Goal: Task Accomplishment & Management: Use online tool/utility

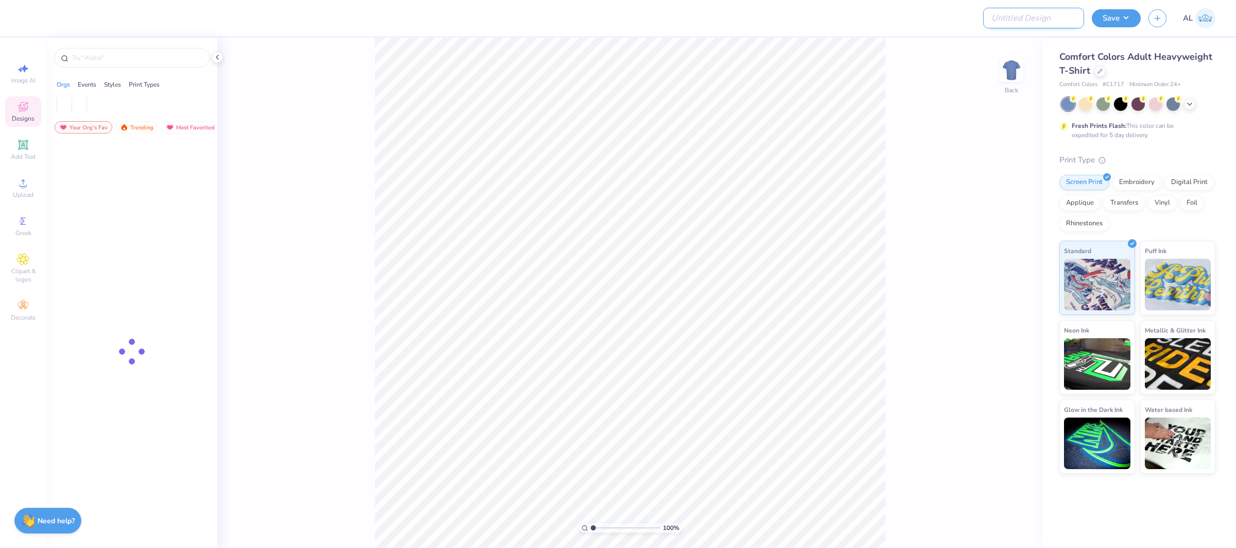
click at [1068, 22] on input "Design Title" at bounding box center [1033, 18] width 101 height 21
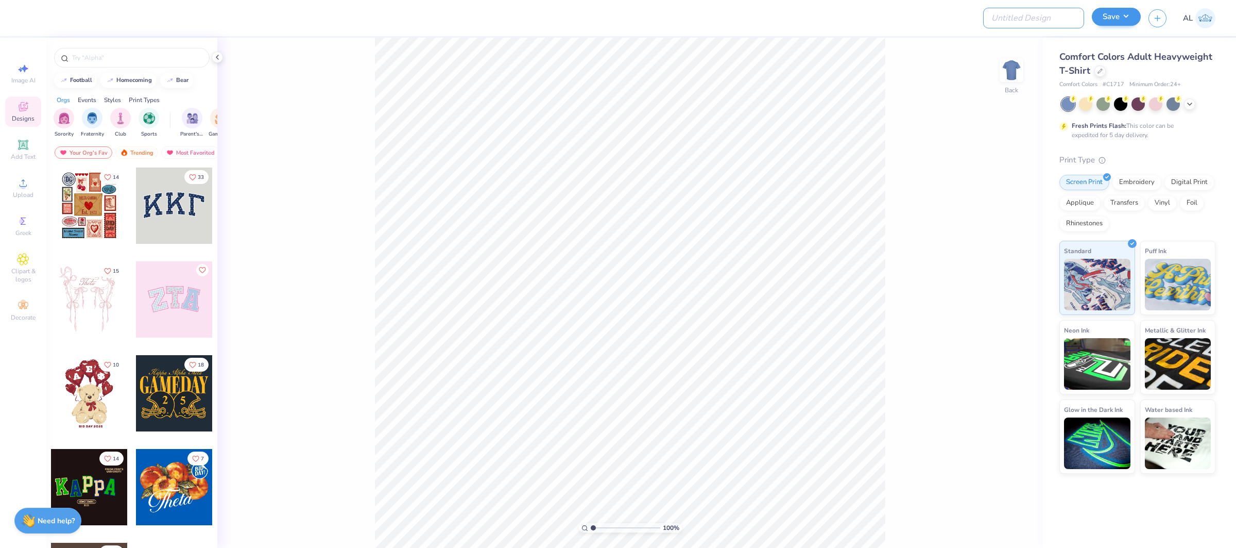
paste input "FPS240000"
type input "FPS240000"
click at [1132, 20] on button "Save" at bounding box center [1116, 17] width 49 height 18
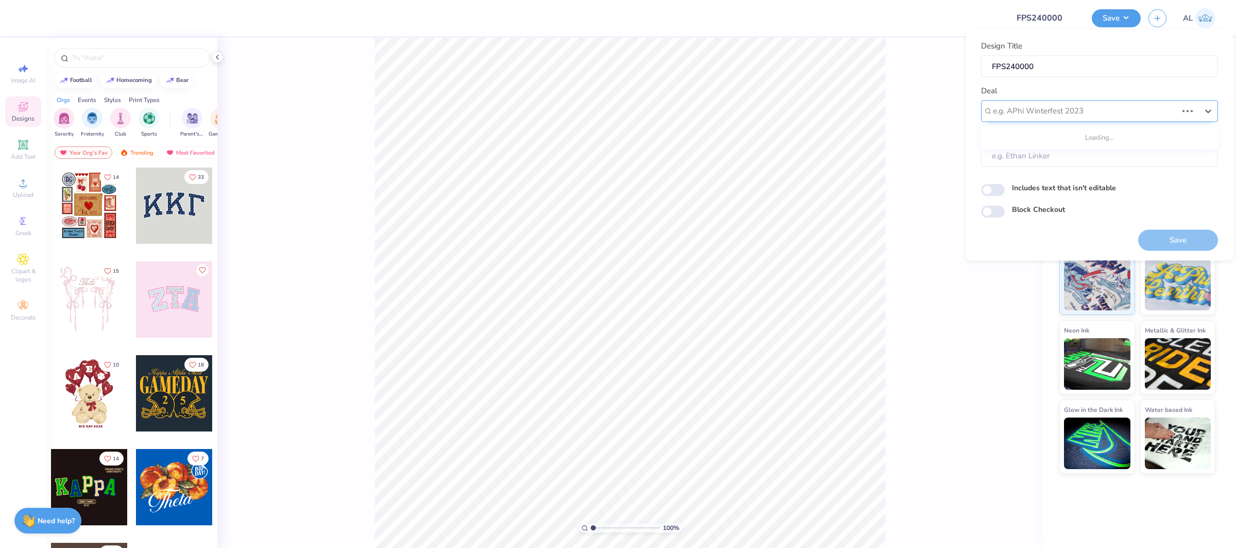
click at [1127, 106] on div at bounding box center [1085, 111] width 184 height 14
click at [1115, 134] on div "Design Tool Gallery" at bounding box center [1099, 138] width 229 height 17
type input "design tool gallery"
type input "Design Tool Gallery User"
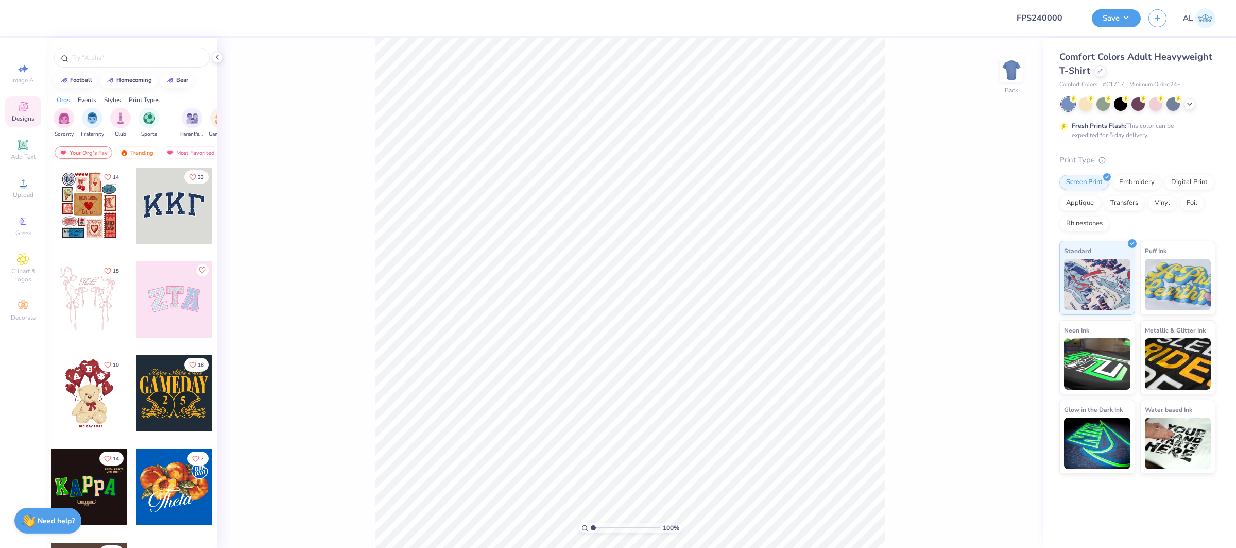
click at [1183, 100] on div at bounding box center [1139, 103] width 154 height 13
click at [1190, 103] on polyline at bounding box center [1190, 103] width 4 height 2
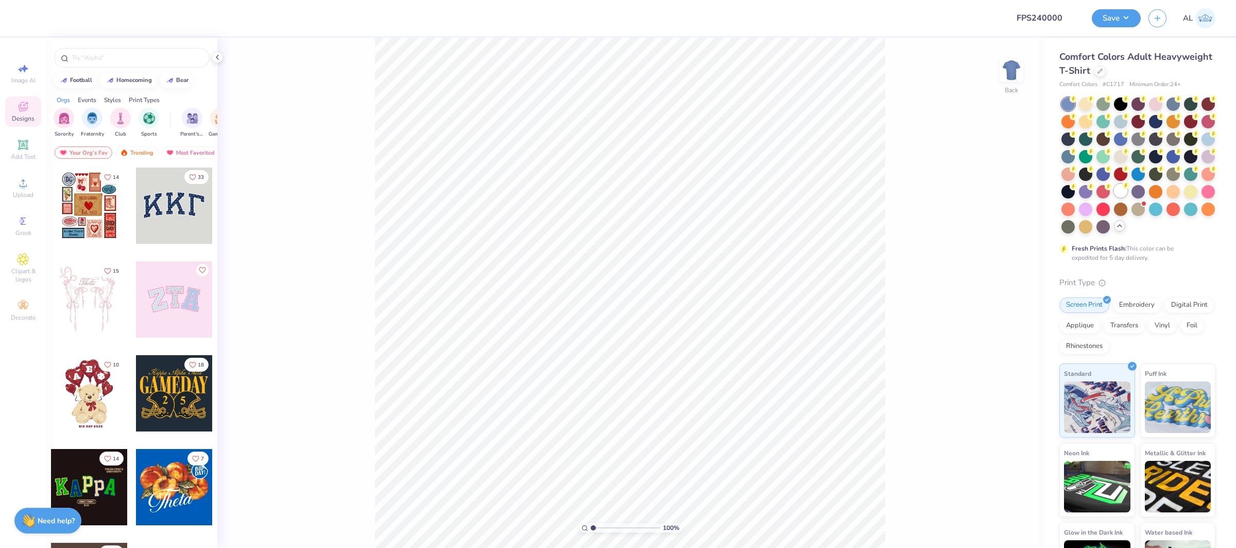
click at [1123, 191] on div at bounding box center [1120, 190] width 13 height 13
click at [16, 191] on span "Upload" at bounding box center [23, 195] width 21 height 8
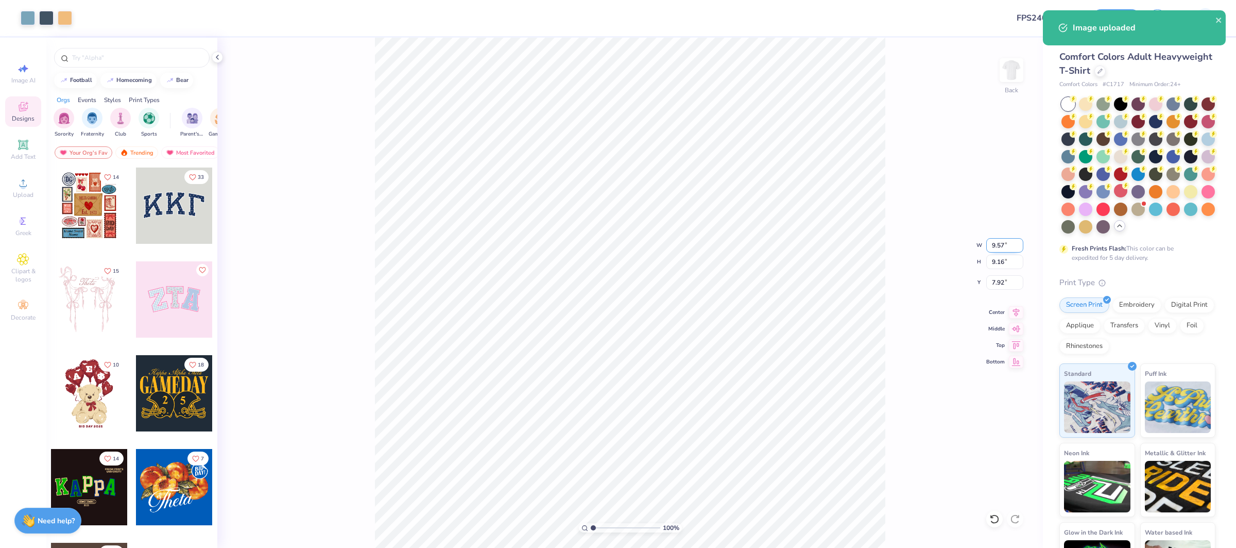
click at [998, 243] on input "9.57" at bounding box center [1005, 245] width 37 height 14
type input "11.00"
type input "10.53"
type input "7.24"
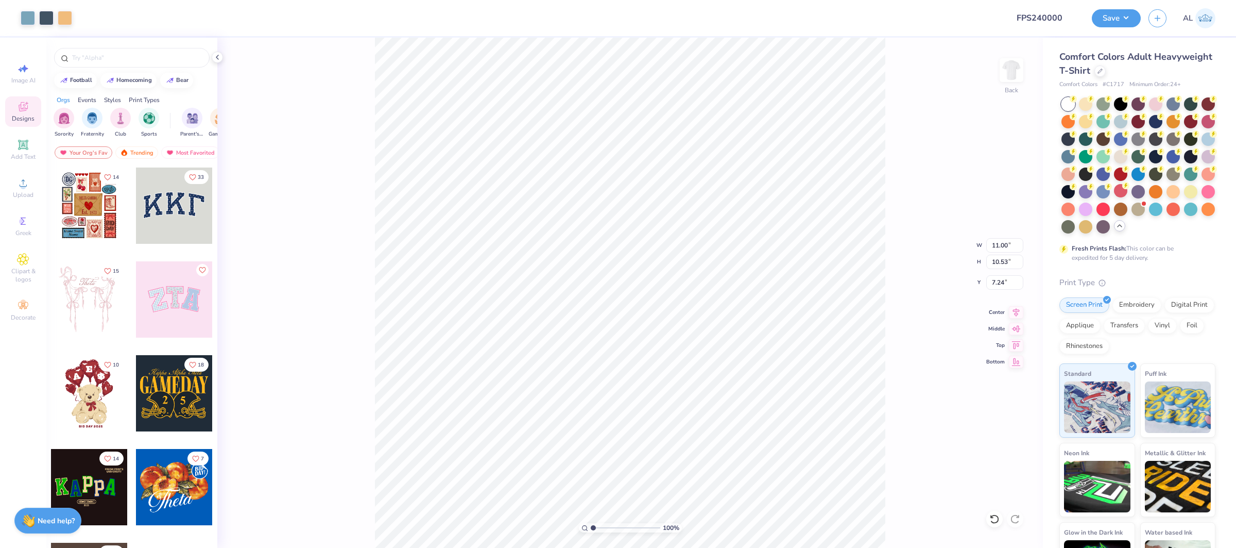
click at [1014, 305] on div "100 % Back W 11.00 11.00 " H 10.53 10.53 " Y 7.24 7.24 " Center Middle Top Bott…" at bounding box center [630, 293] width 826 height 510
click at [1015, 311] on div "100 % Back W 11.00 H 10.53 Y 7.24 Center Middle Top Bottom" at bounding box center [630, 293] width 826 height 510
click at [1018, 311] on icon at bounding box center [1016, 310] width 14 height 12
click at [998, 281] on input "7.24" at bounding box center [1005, 282] width 37 height 14
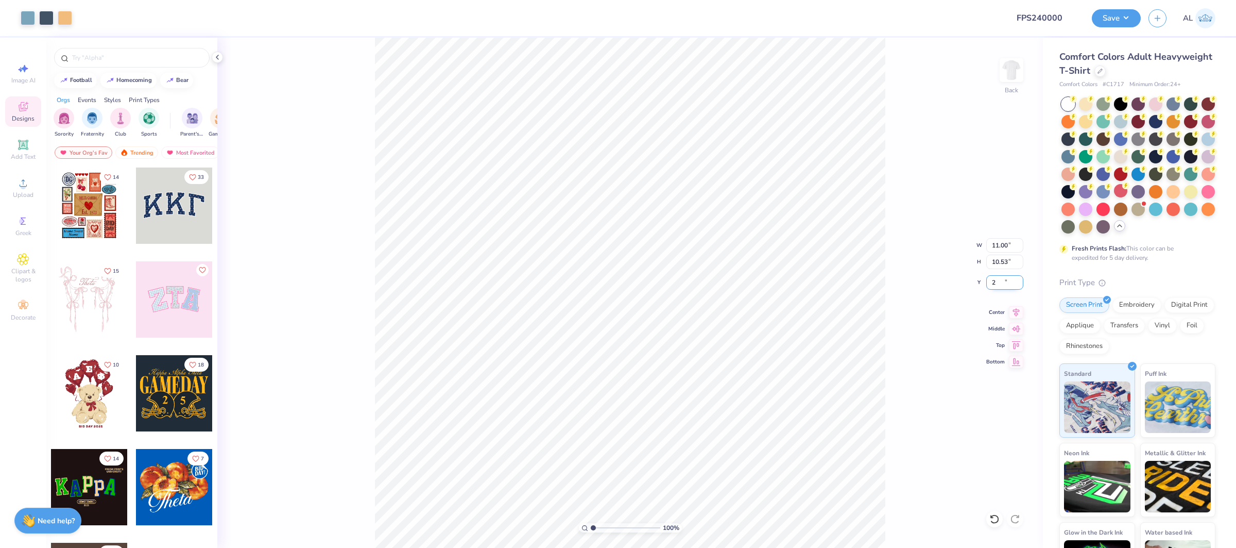
type input "2.00"
click at [1019, 314] on icon at bounding box center [1016, 310] width 14 height 12
click at [35, 189] on div "Upload" at bounding box center [23, 188] width 36 height 30
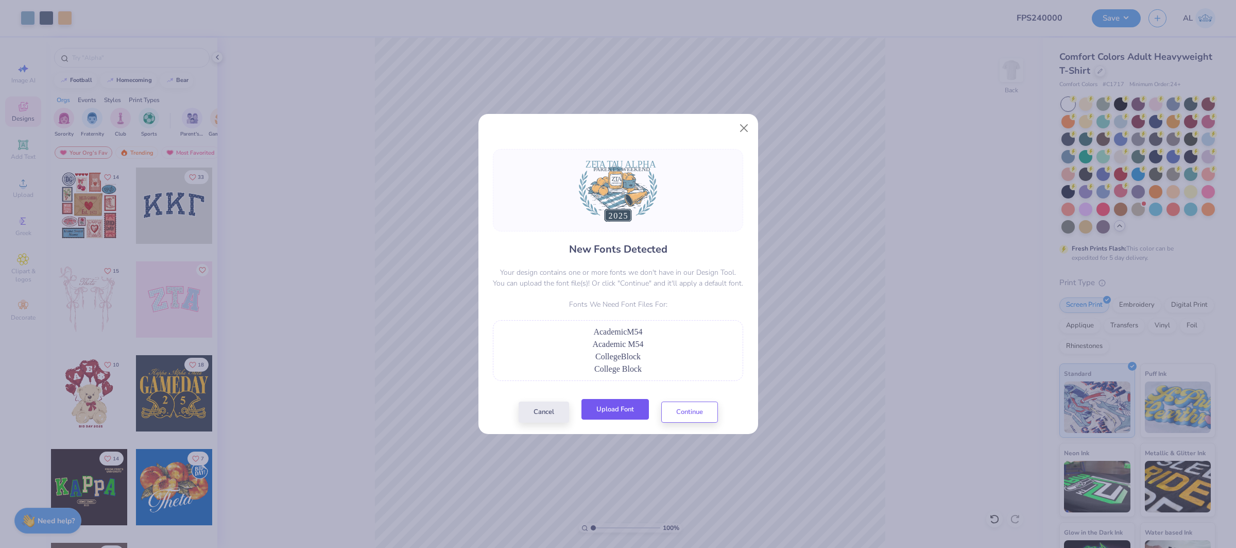
click at [626, 402] on button "Upload Font" at bounding box center [615, 409] width 67 height 21
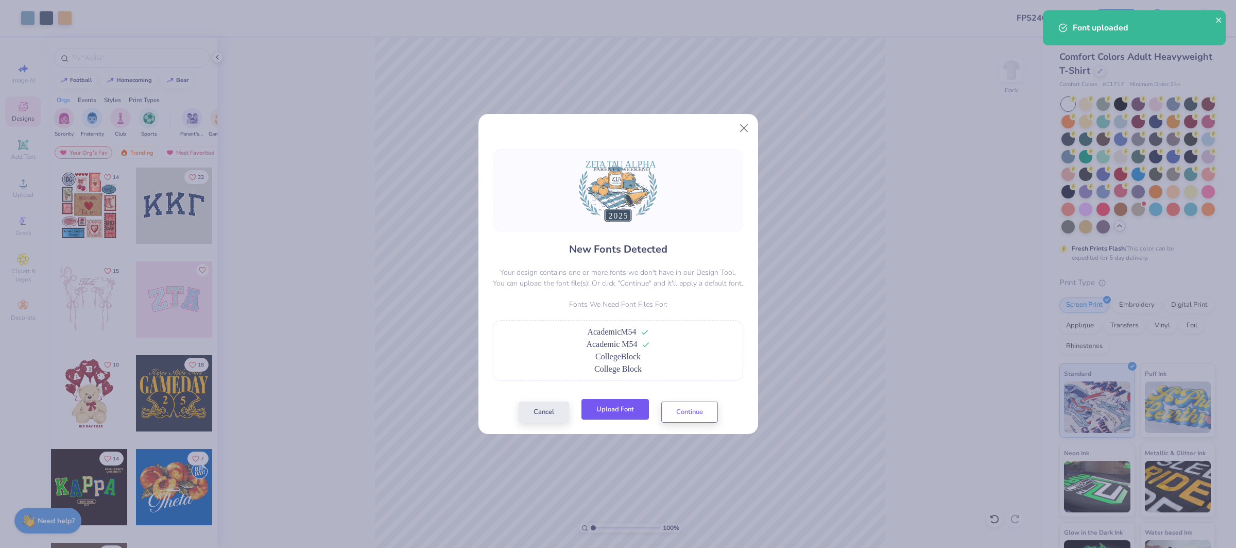
click at [625, 406] on button "Upload Font" at bounding box center [615, 409] width 67 height 21
click at [709, 405] on button "Continue" at bounding box center [689, 409] width 57 height 21
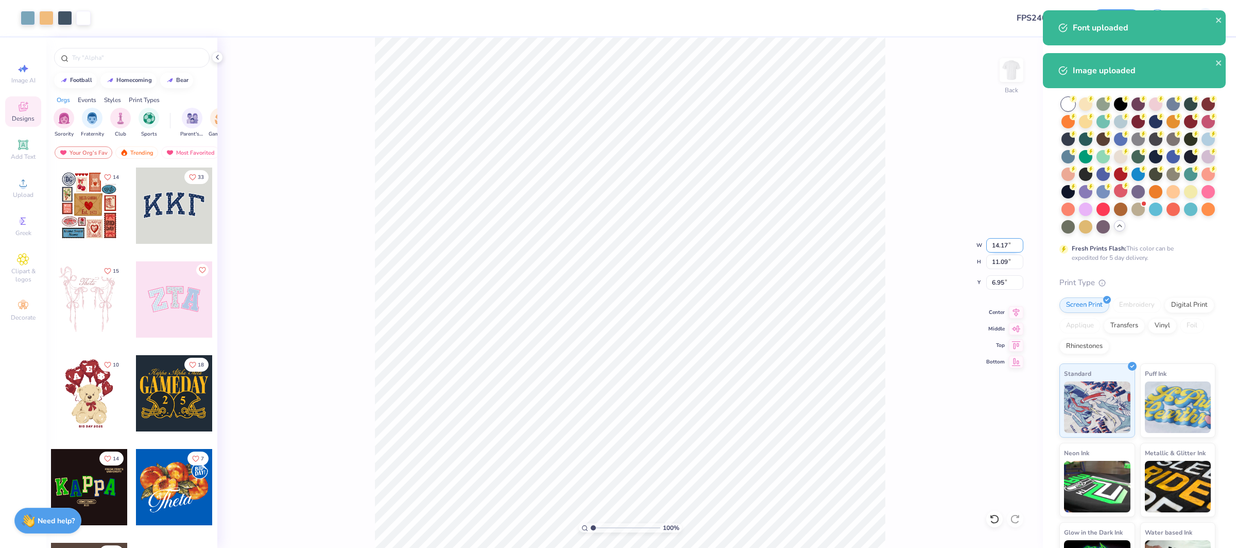
click at [1004, 243] on input "14.17" at bounding box center [1005, 245] width 37 height 14
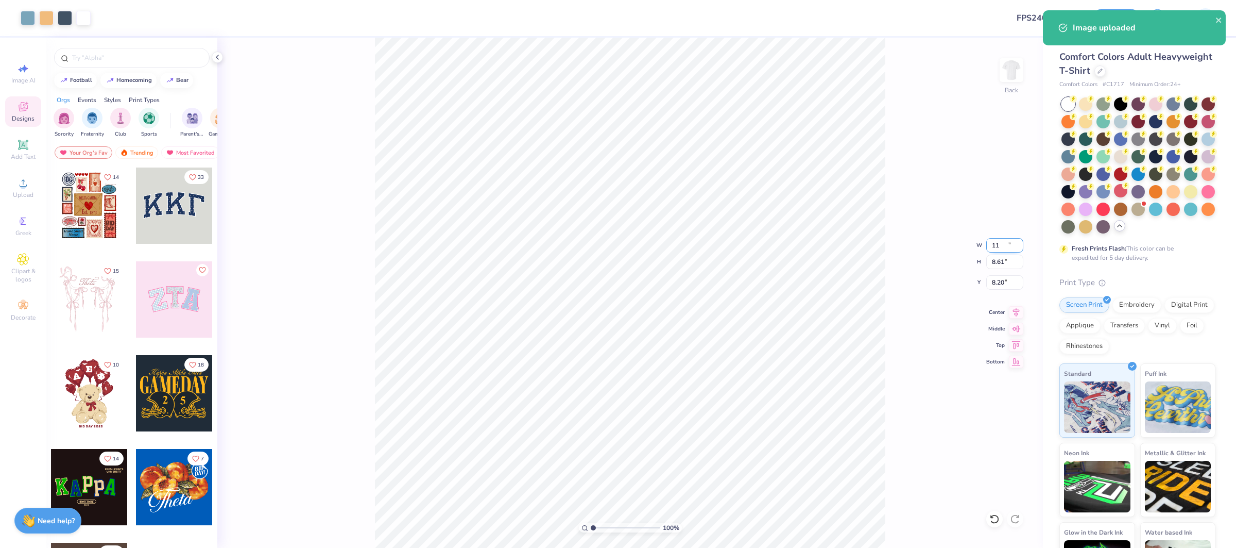
type input "11.00"
type input "8.61"
type input "8.20"
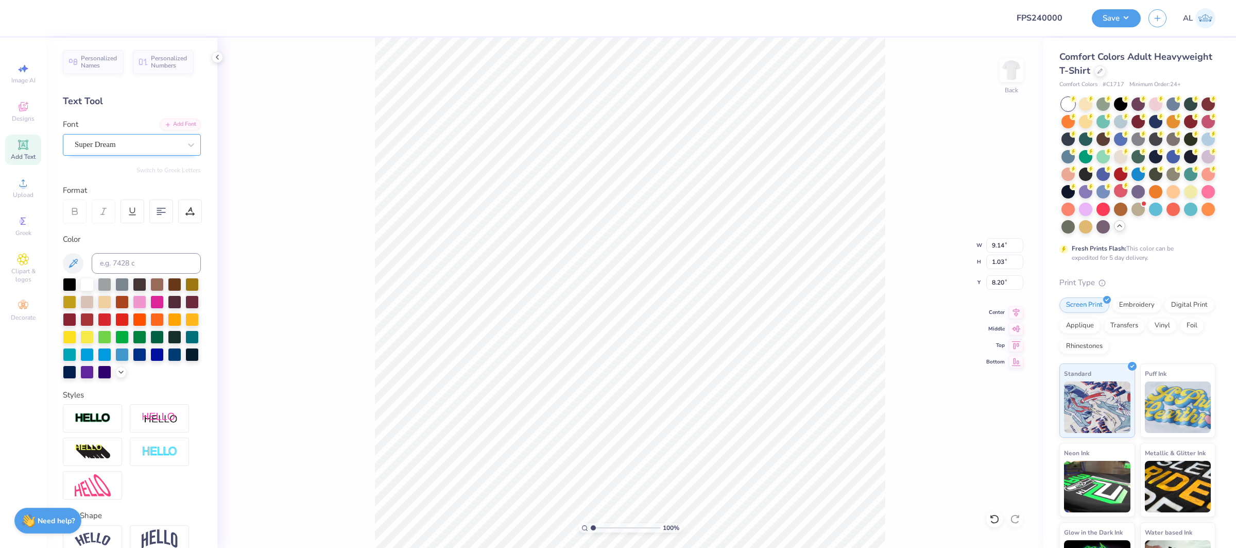
click at [113, 144] on div "Super Dream" at bounding box center [128, 145] width 108 height 16
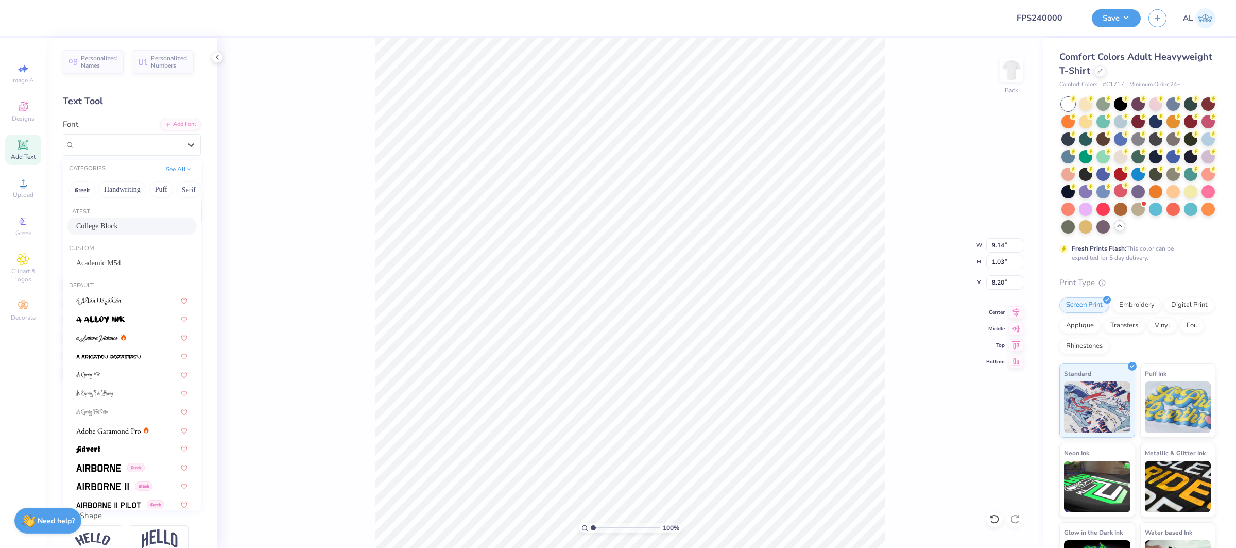
click at [134, 222] on div "College Block" at bounding box center [131, 225] width 111 height 11
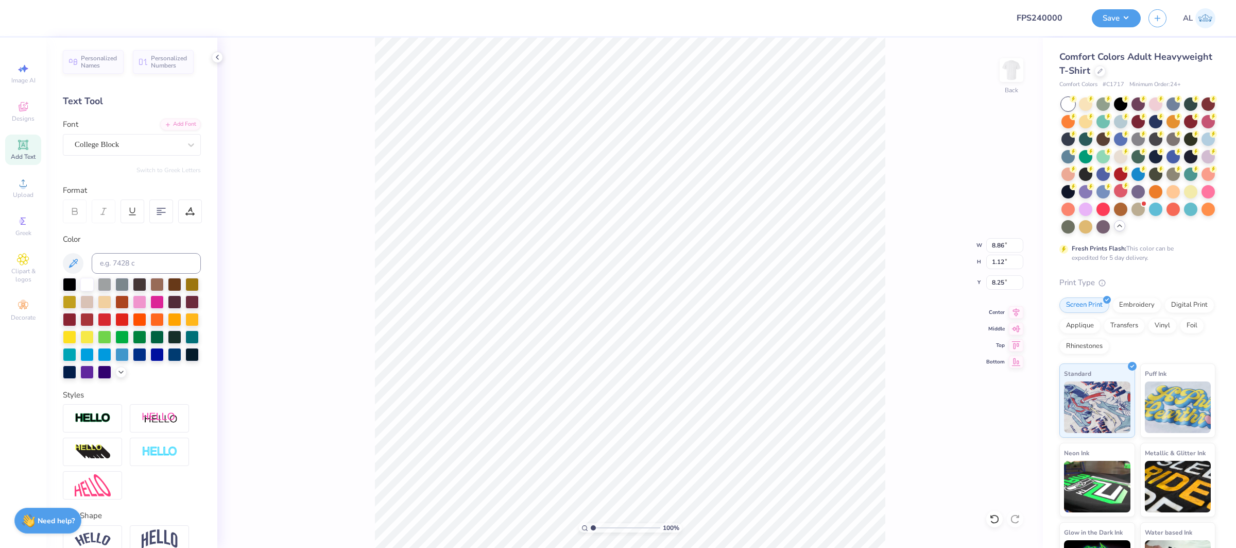
type input "8.86"
type input "1.12"
type input "8.25"
click at [127, 148] on div "College Block" at bounding box center [128, 145] width 108 height 16
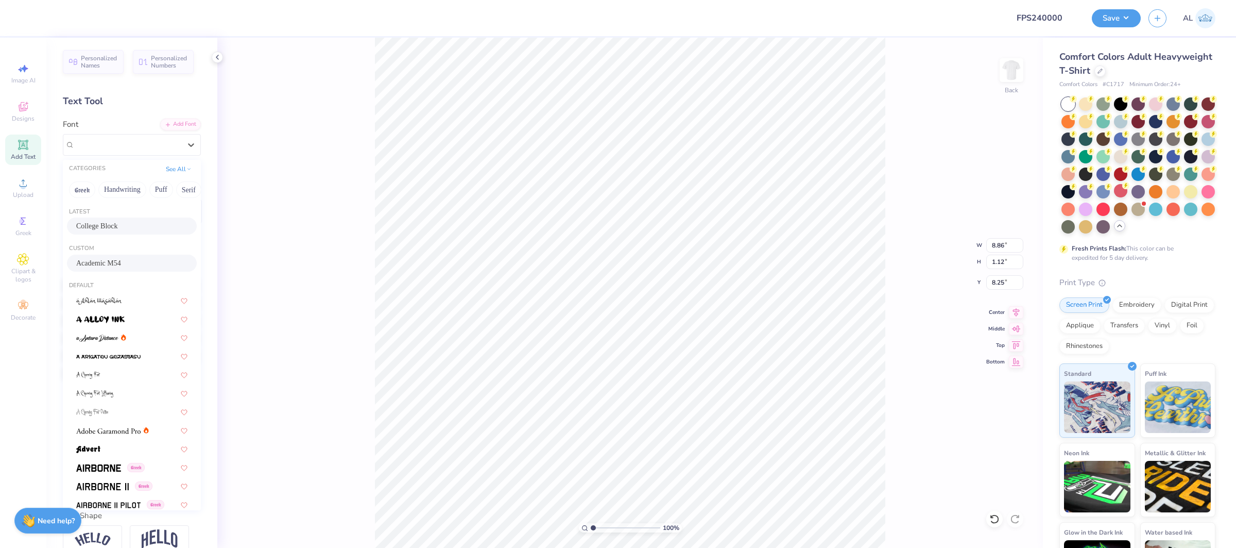
click at [111, 260] on span "Academic M54" at bounding box center [98, 263] width 45 height 11
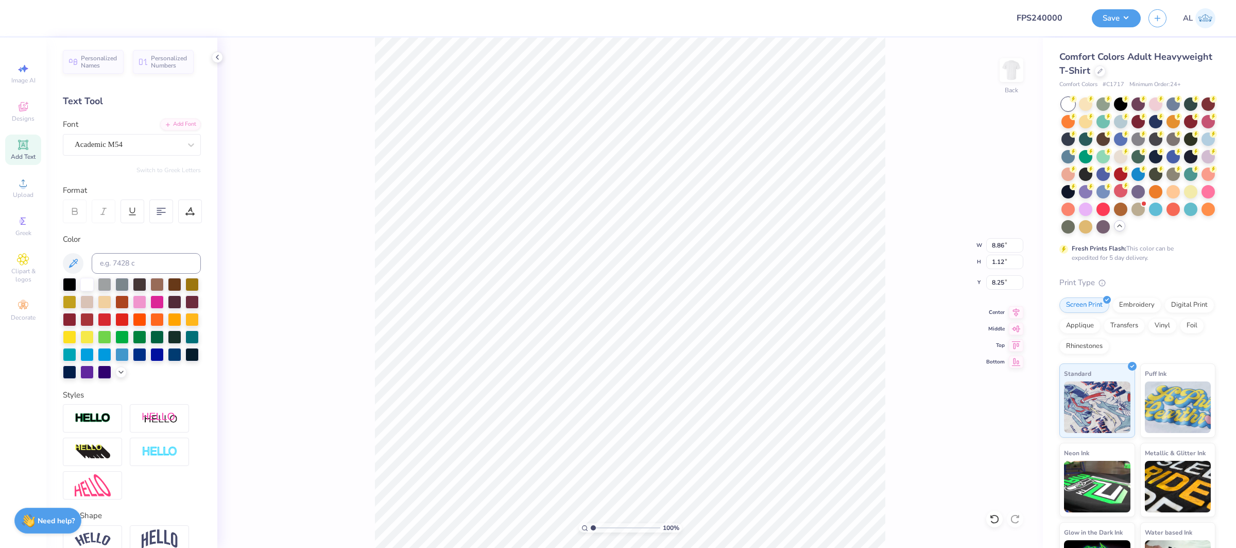
type input "9.06"
type input "1.10"
type input "3.74"
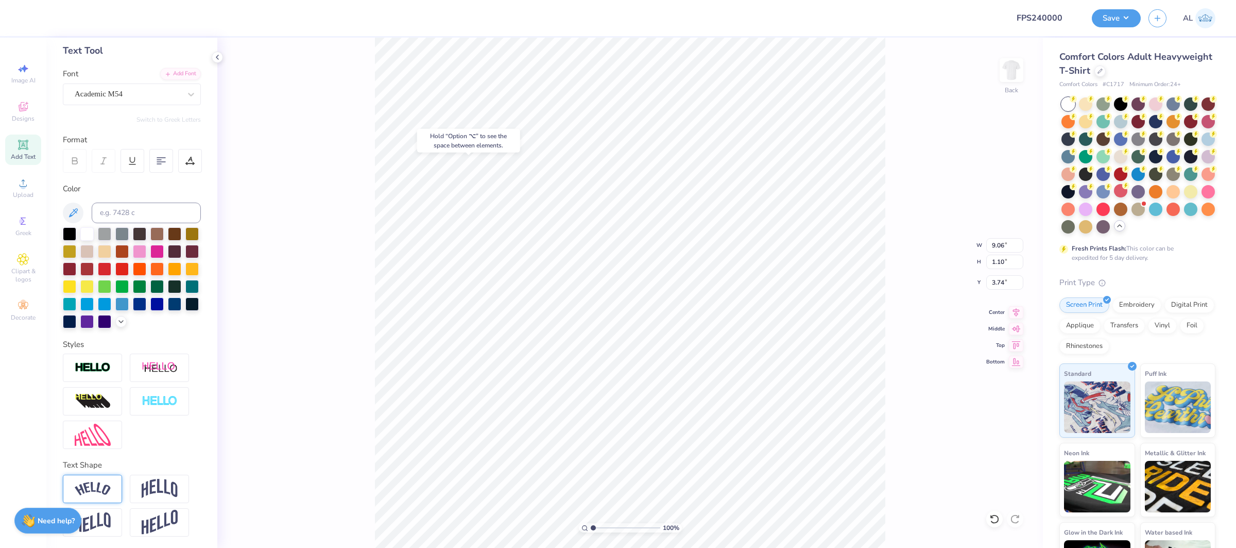
click at [105, 482] on img at bounding box center [93, 489] width 36 height 14
type input "10.27"
type input "2.53"
type input "3.02"
click at [611, 525] on input "range" at bounding box center [626, 527] width 70 height 9
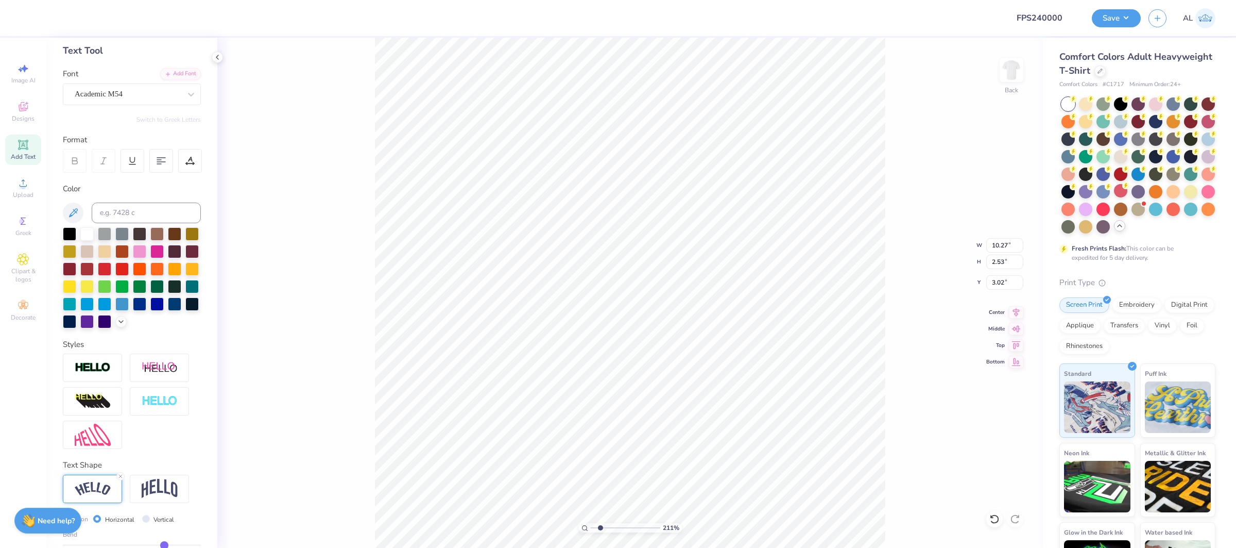
type input "2.04"
click at [600, 526] on input "range" at bounding box center [626, 527] width 70 height 9
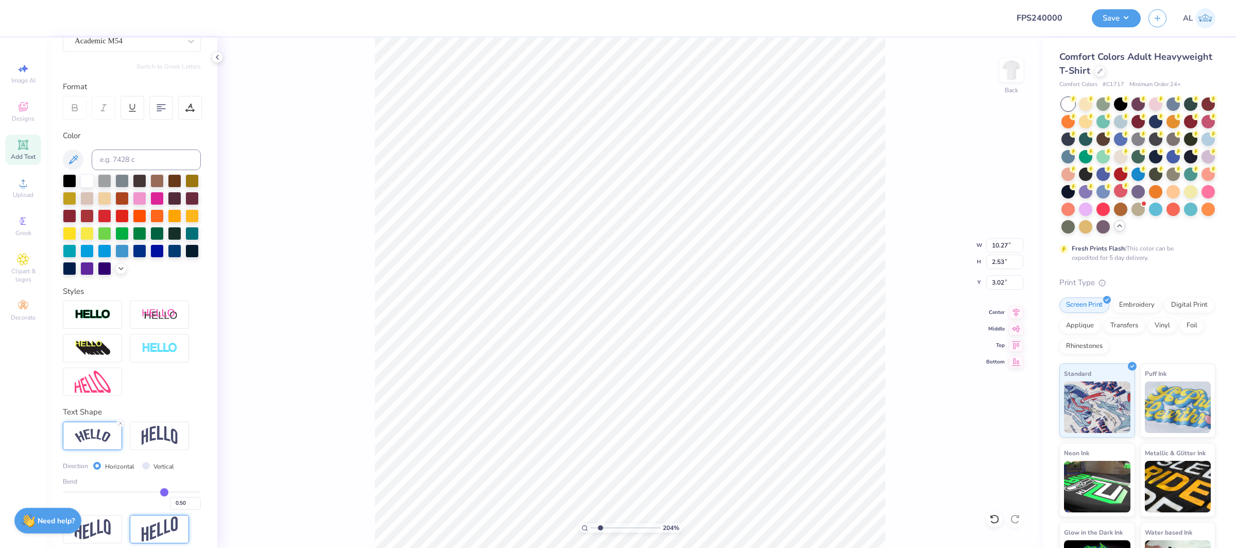
scroll to position [111, 0]
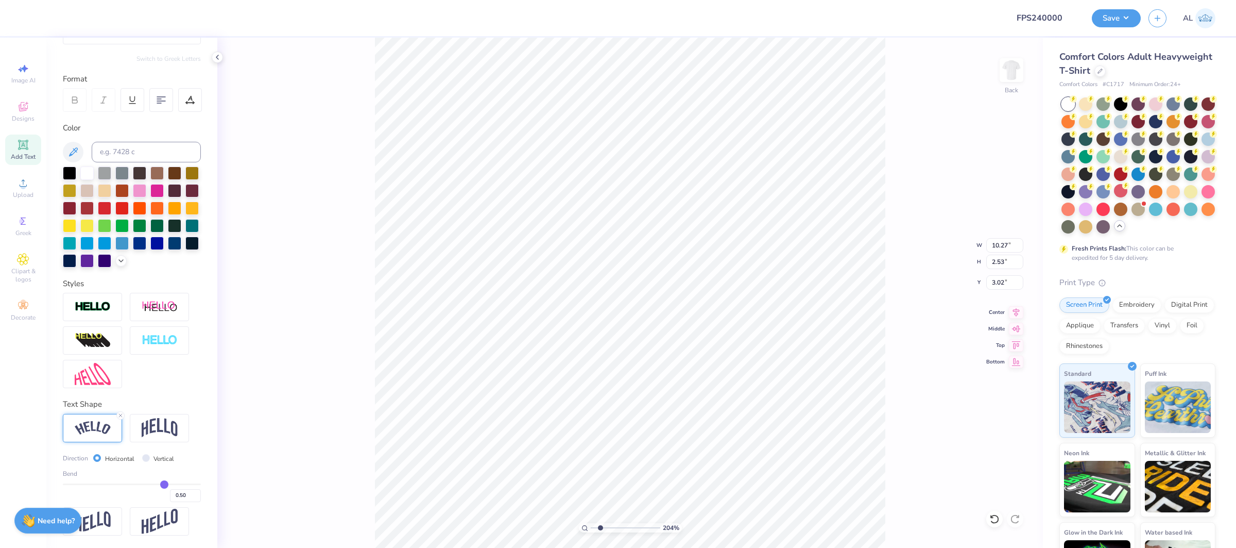
type input "0.55"
type input "0.56"
type input "0.58"
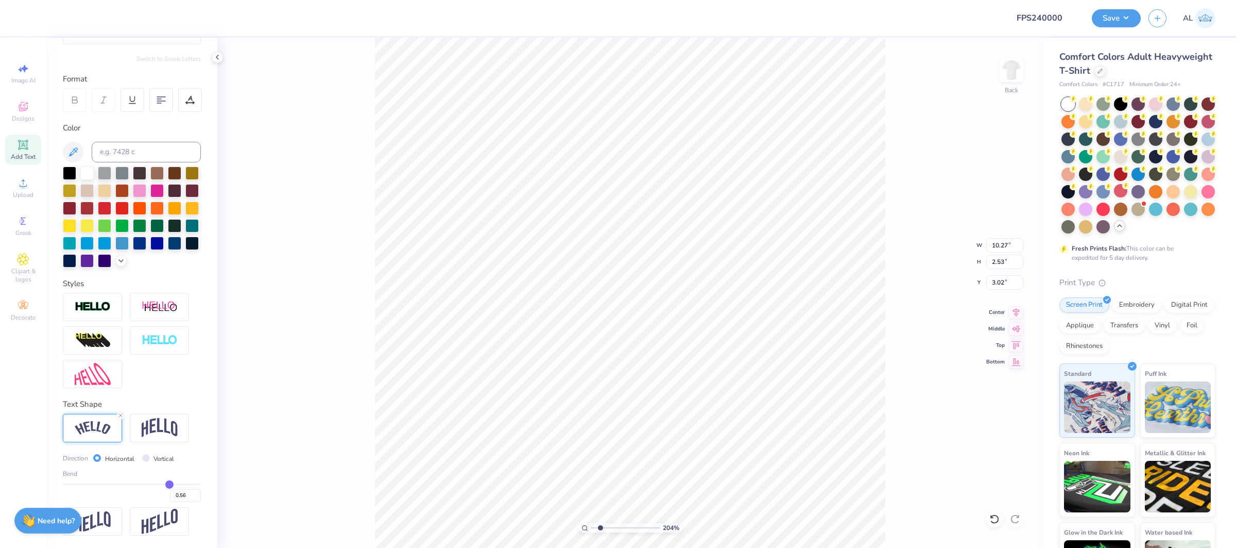
type input "0.58"
type input "0.59"
type input "0.6"
type input "0.60"
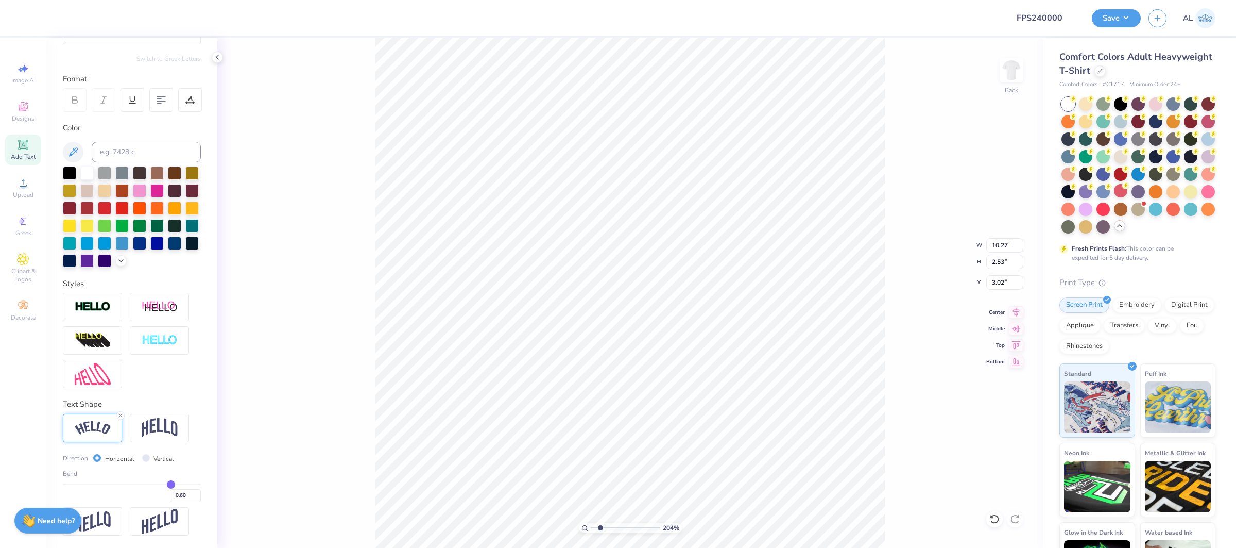
type input "0.6"
click at [171, 485] on input "range" at bounding box center [132, 484] width 138 height 2
type input "10.50"
type input "3.12"
type input "2.72"
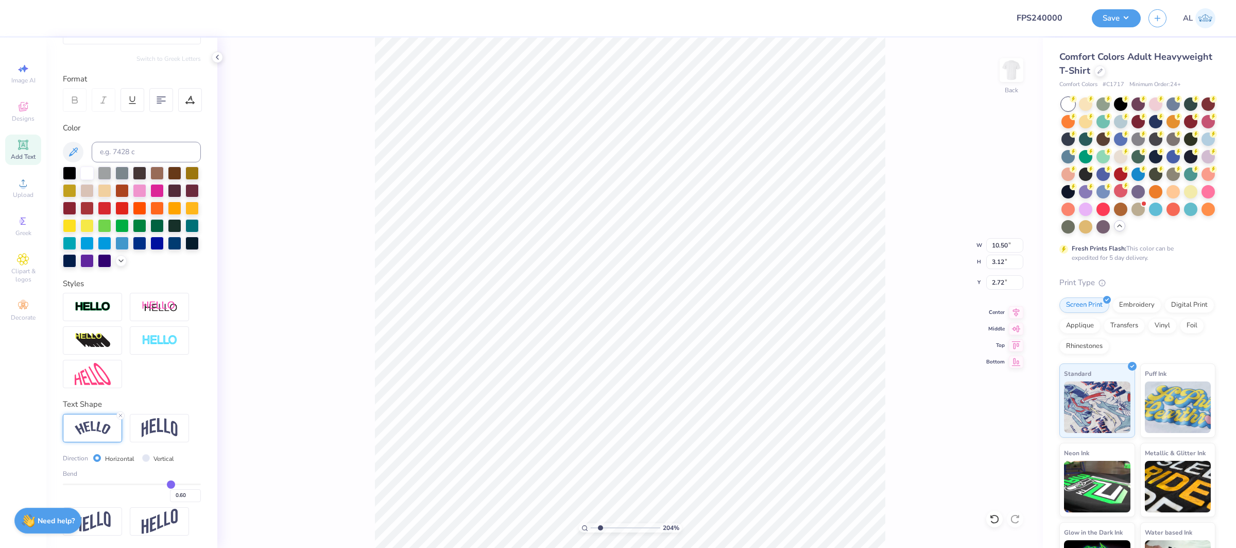
type input "0.61"
type input "0.62"
type input "0.63"
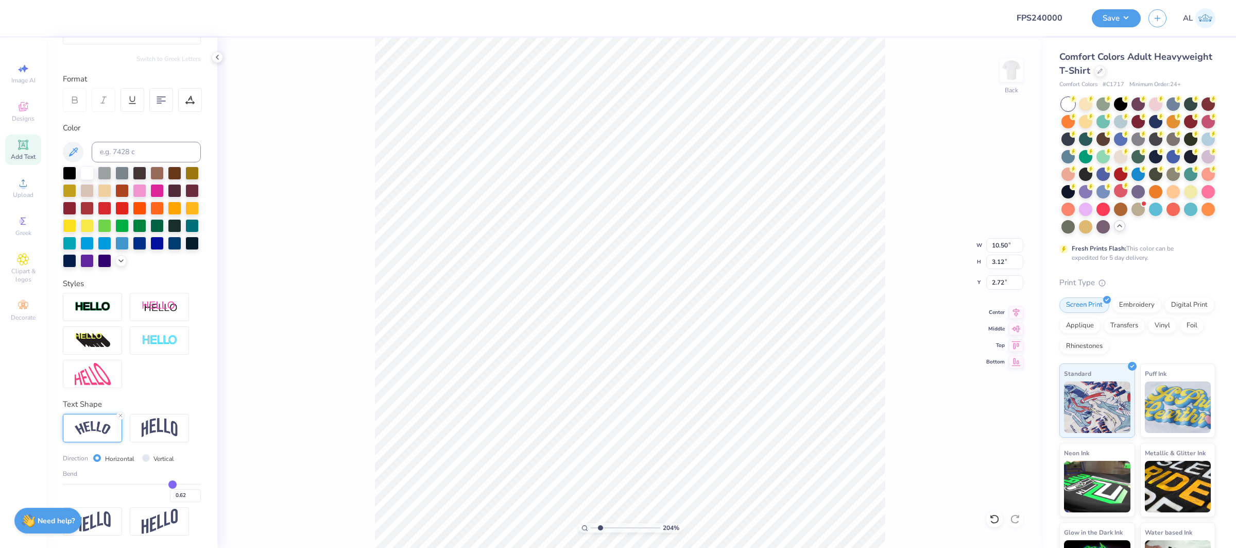
type input "0.63"
type input "0.64"
click at [173, 485] on input "range" at bounding box center [132, 484] width 138 height 2
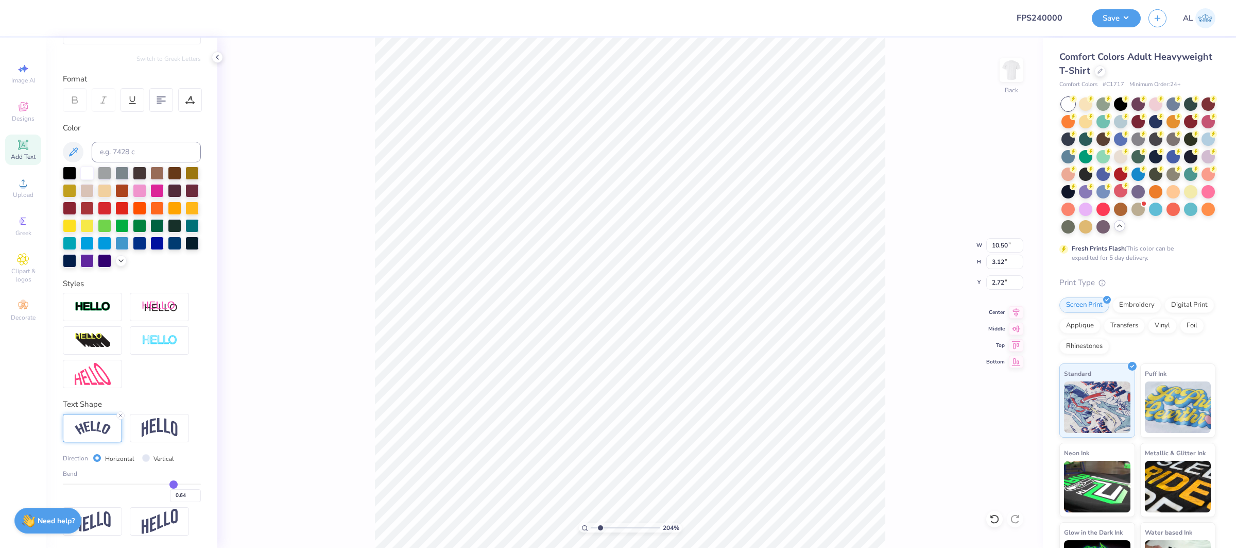
type input "10.58"
type input "3.38"
type input "1.55"
type input "0.62"
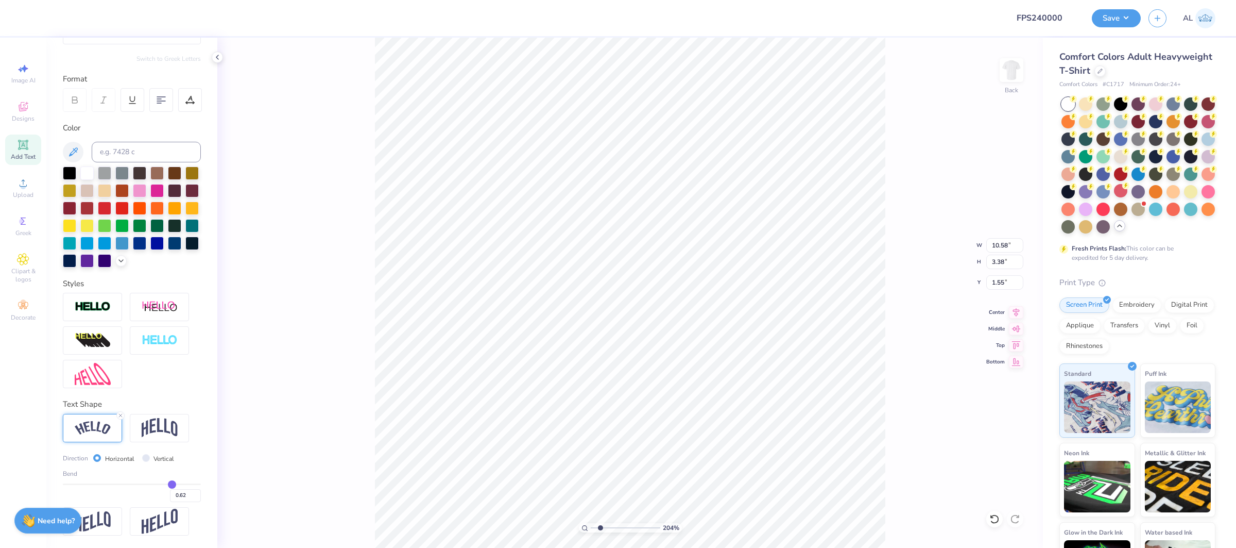
type input "0.61"
type input "0.6"
type input "0.60"
type input "0.59"
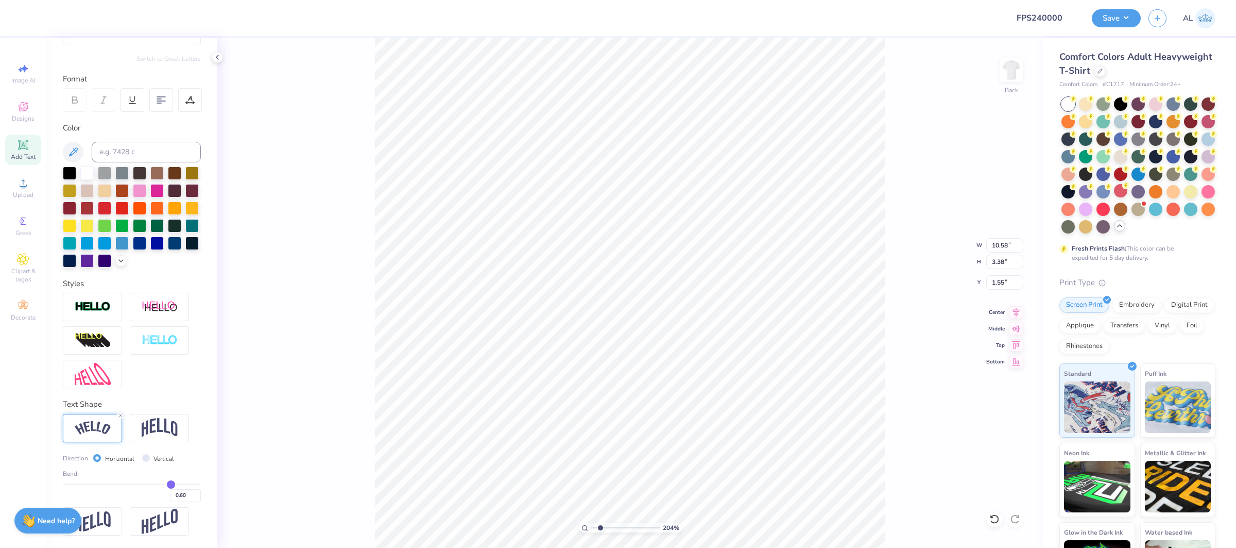
type input "0.59"
type input "0.58"
type input "0.57"
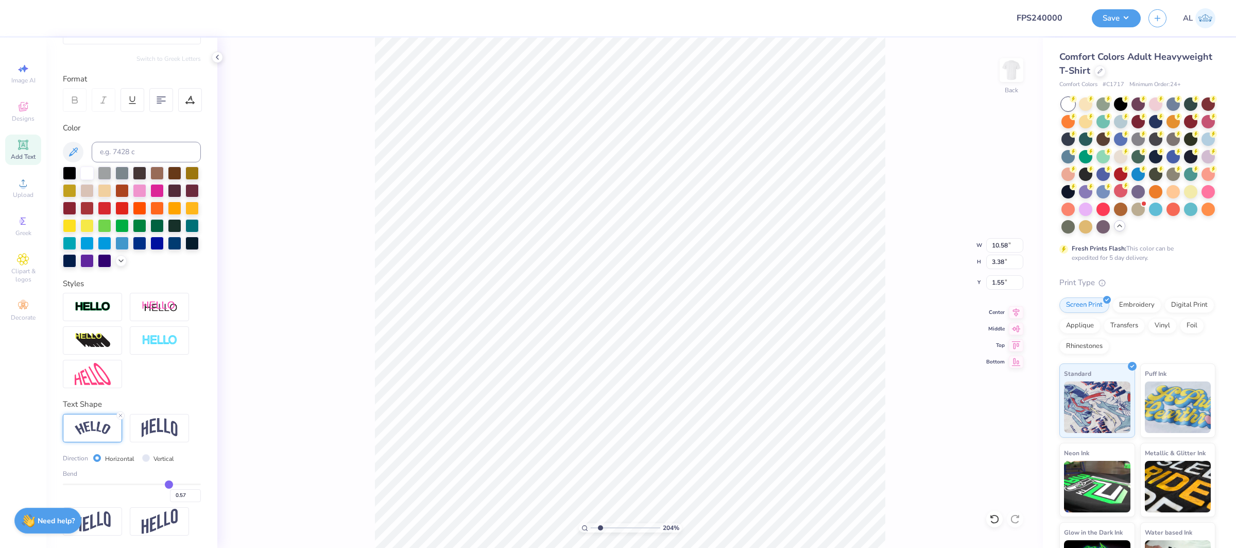
type input "0.56"
type input "0.55"
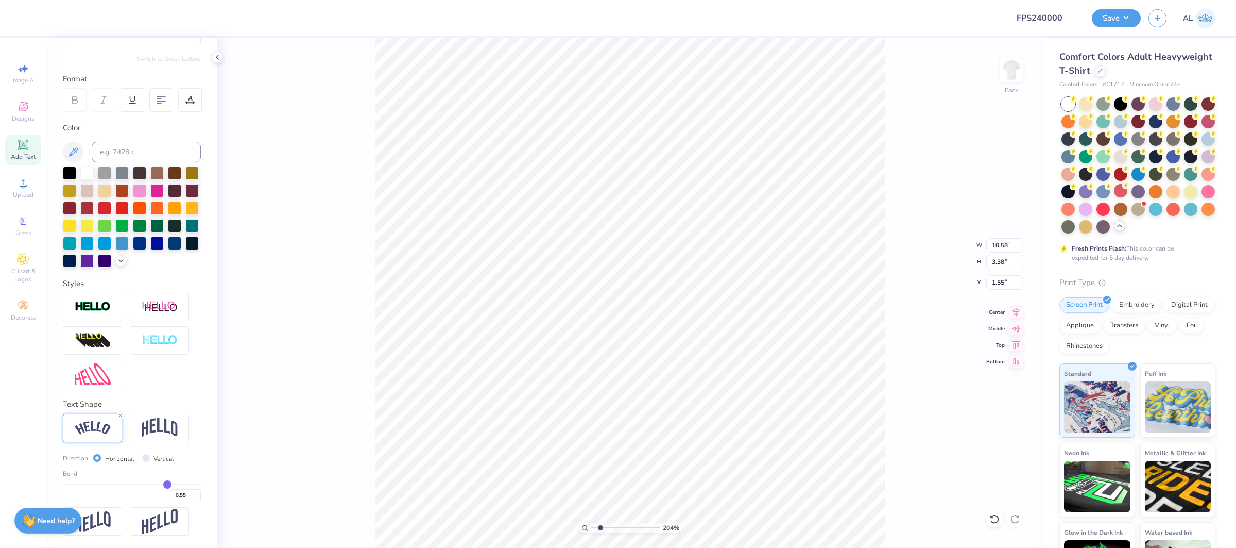
click at [167, 483] on input "range" at bounding box center [132, 484] width 138 height 2
type input "10.39"
type input "2.82"
click at [167, 483] on input "range" at bounding box center [132, 484] width 138 height 2
type input "2.00"
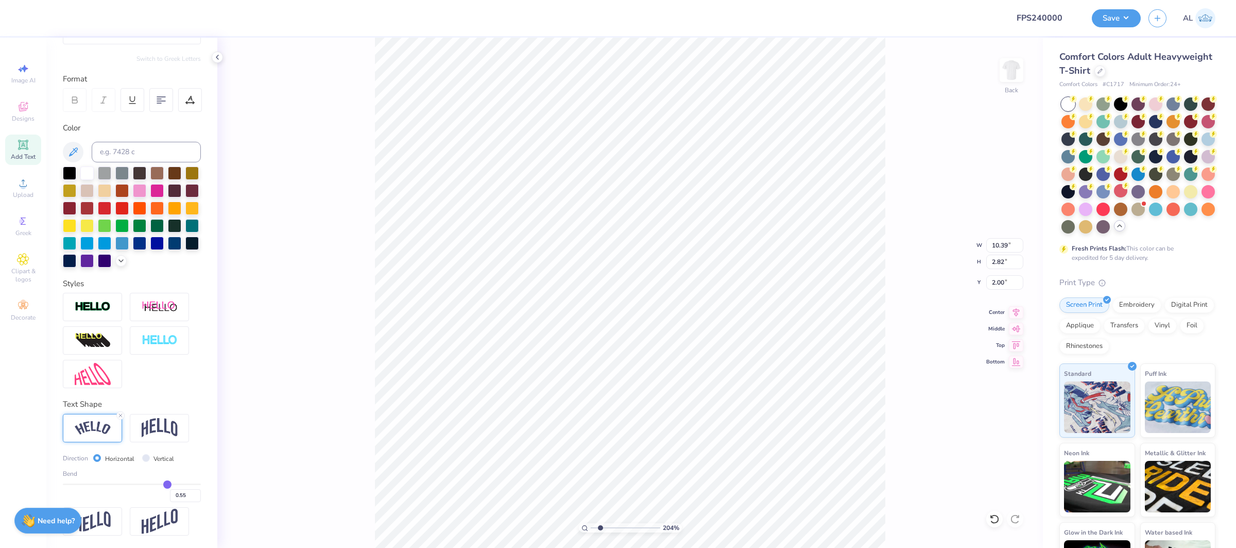
drag, startPoint x: 1019, startPoint y: 310, endPoint x: 979, endPoint y: 322, distance: 41.7
click at [1019, 310] on icon at bounding box center [1016, 312] width 7 height 9
click at [198, 494] on input "0.56" at bounding box center [185, 495] width 31 height 13
type input "0.57"
click at [198, 494] on input "0.57" at bounding box center [185, 495] width 31 height 13
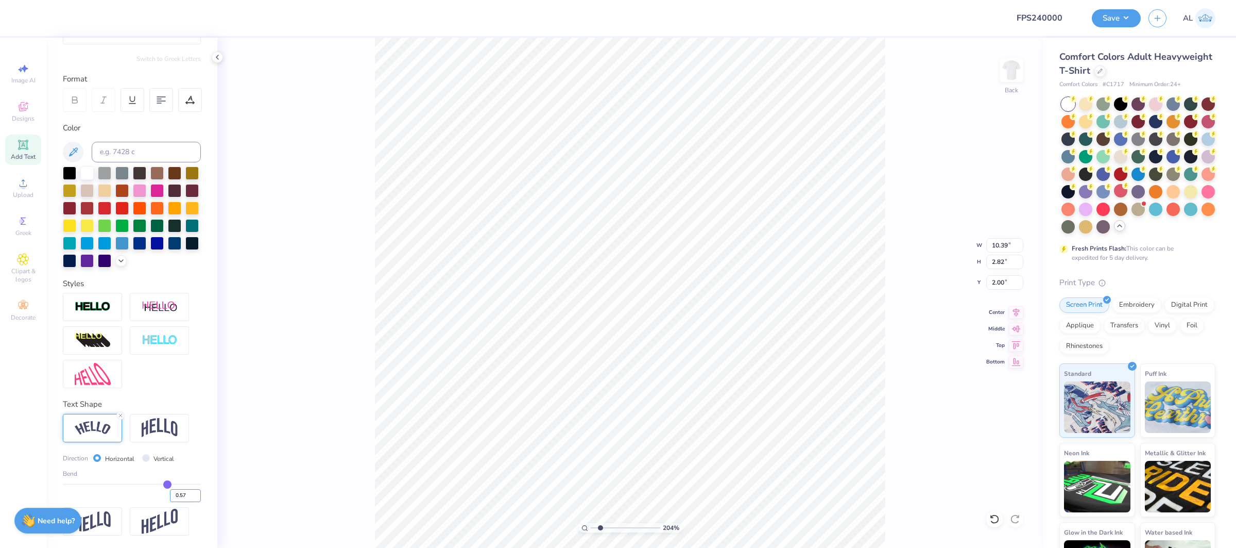
type input "0.57"
type input "10.43"
type input "2.94"
type input "2.00"
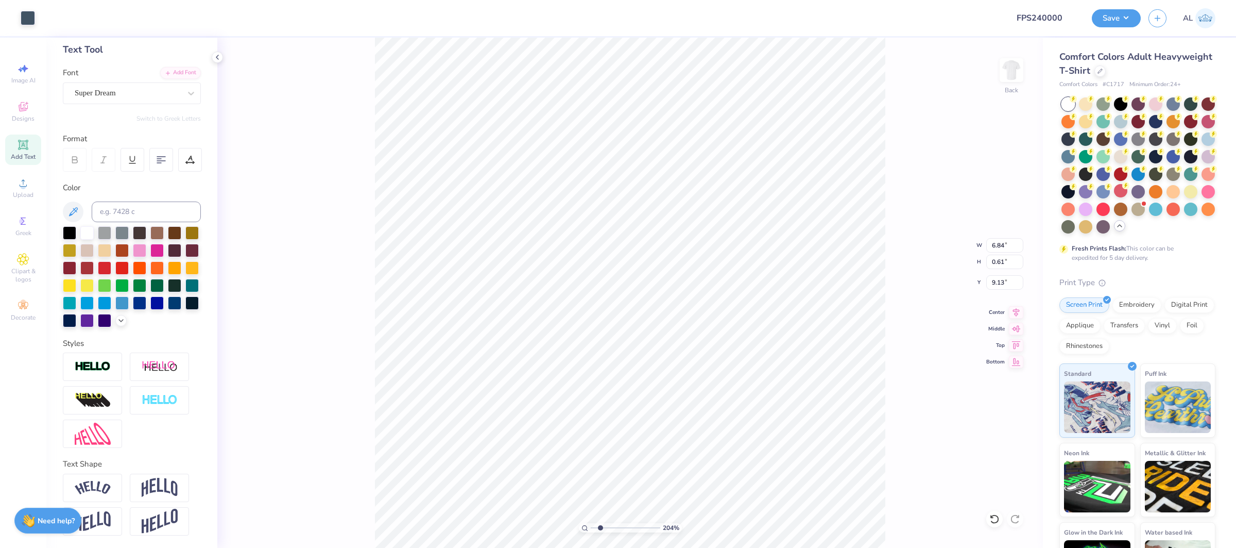
scroll to position [50, 0]
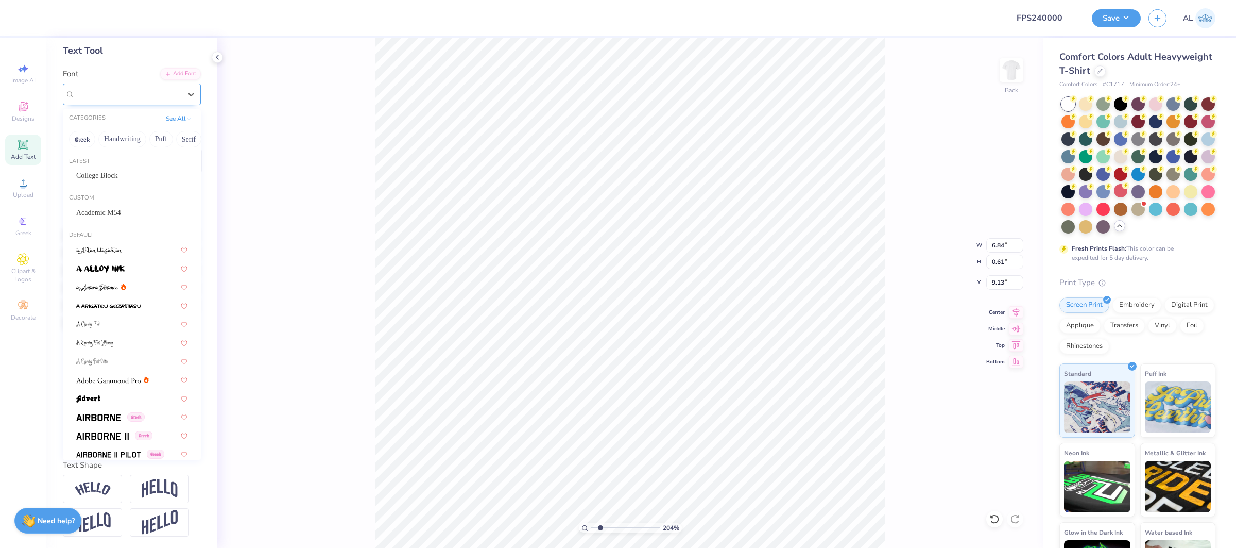
click at [84, 92] on div "Super Dream" at bounding box center [128, 94] width 108 height 16
click at [116, 179] on span "College Block" at bounding box center [97, 175] width 42 height 11
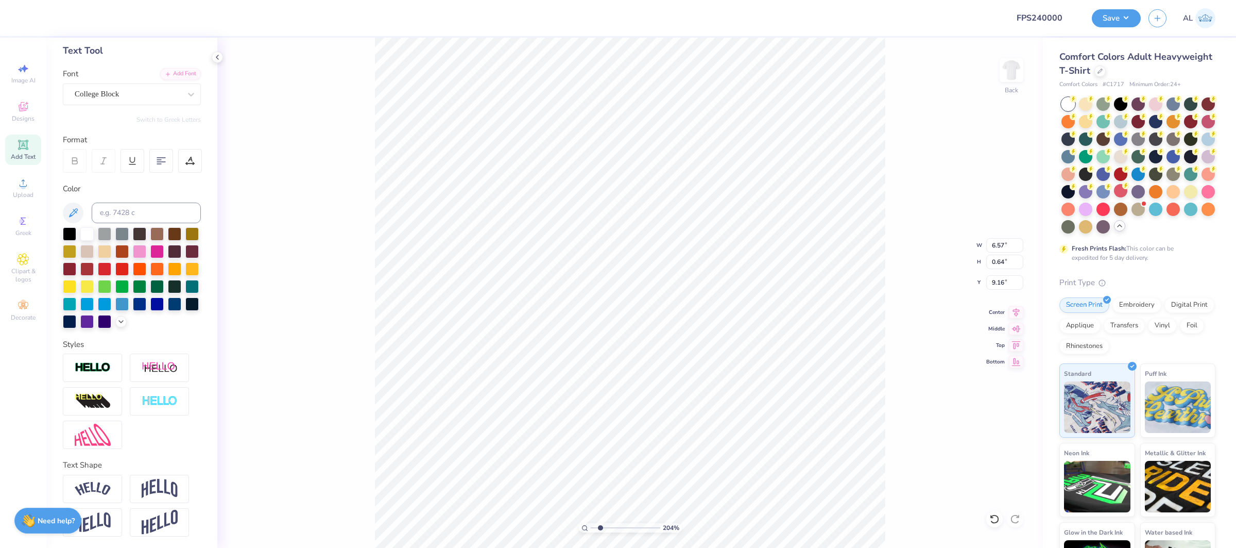
type input "6.57"
type input "0.64"
type input "9.16"
drag, startPoint x: 188, startPoint y: 157, endPoint x: 191, endPoint y: 172, distance: 14.8
click at [188, 157] on icon at bounding box center [189, 160] width 9 height 9
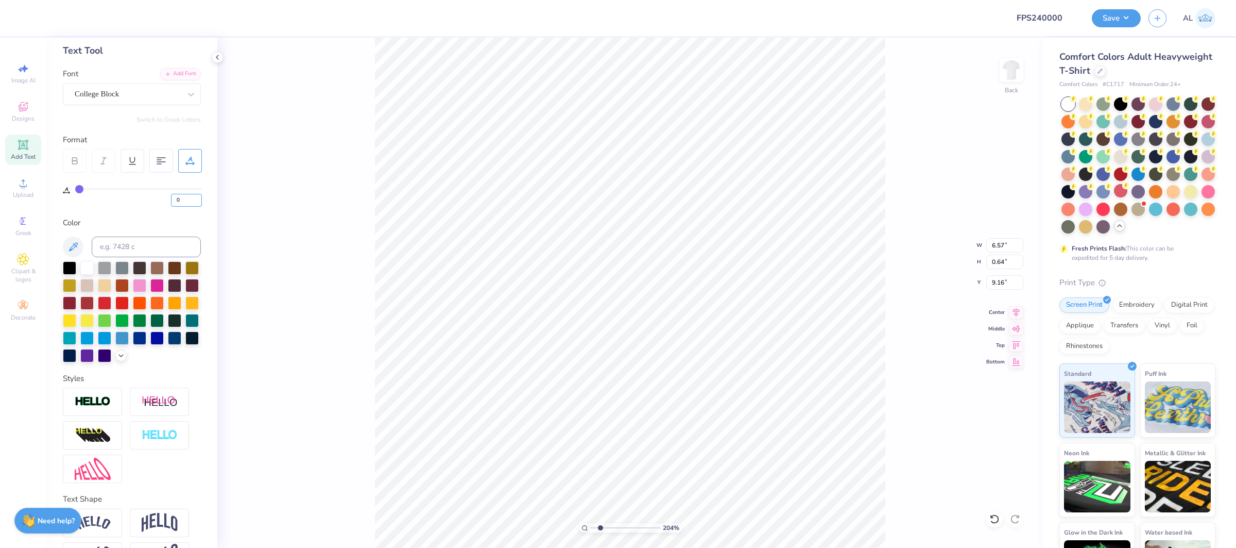
click at [167, 202] on div "0" at bounding box center [138, 197] width 127 height 19
type input "30"
type input "10.13"
type input "3"
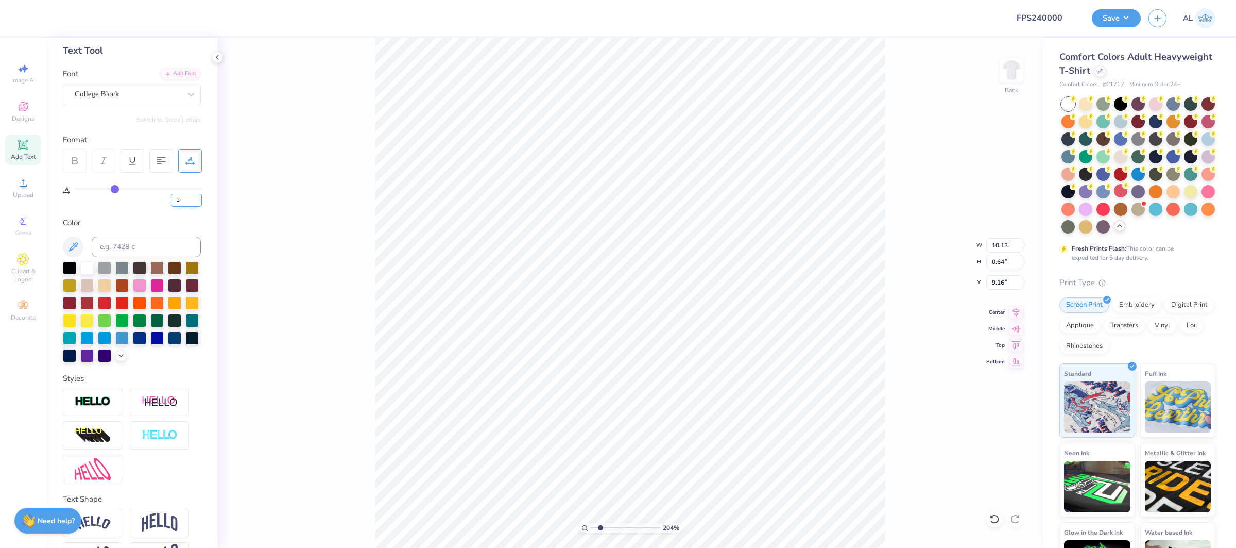
type input "3"
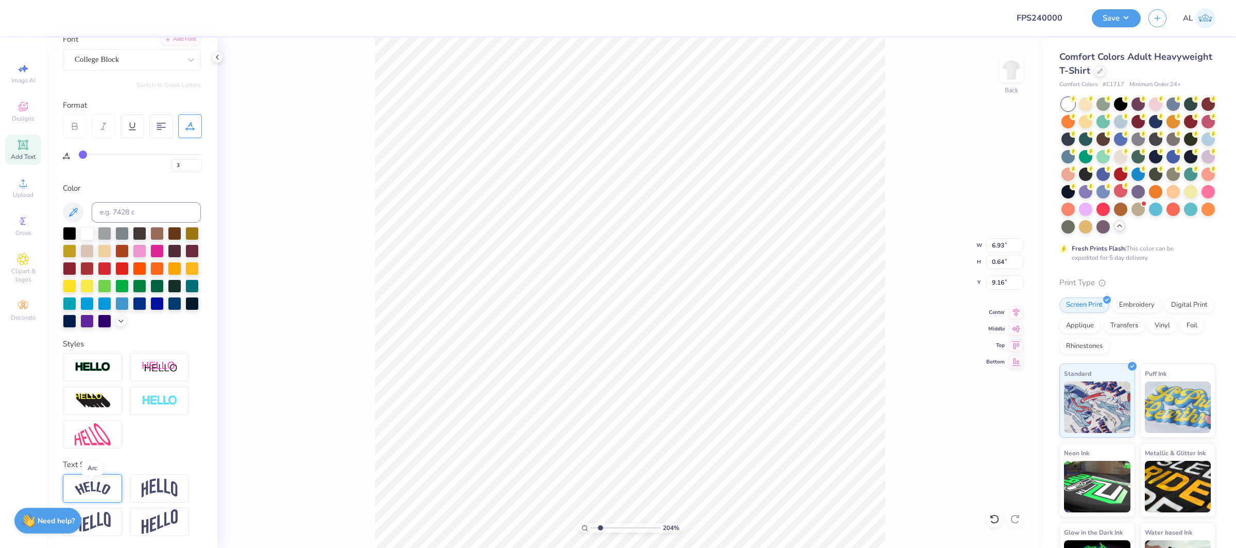
click at [107, 483] on img at bounding box center [93, 488] width 36 height 14
type input "7.74"
type input "1.69"
type input "3.62"
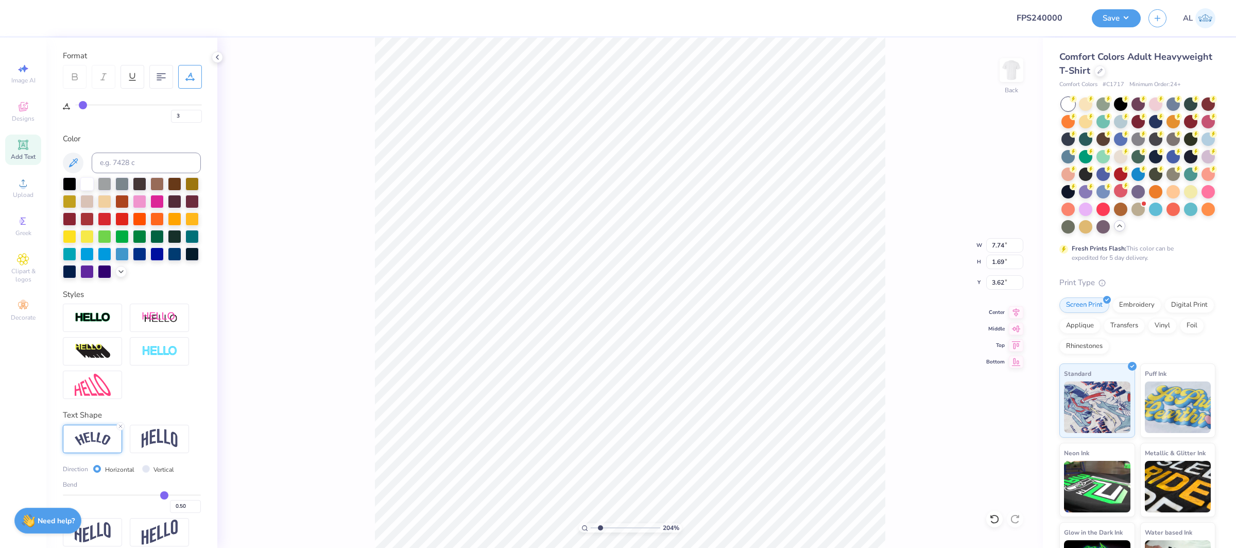
scroll to position [137, 0]
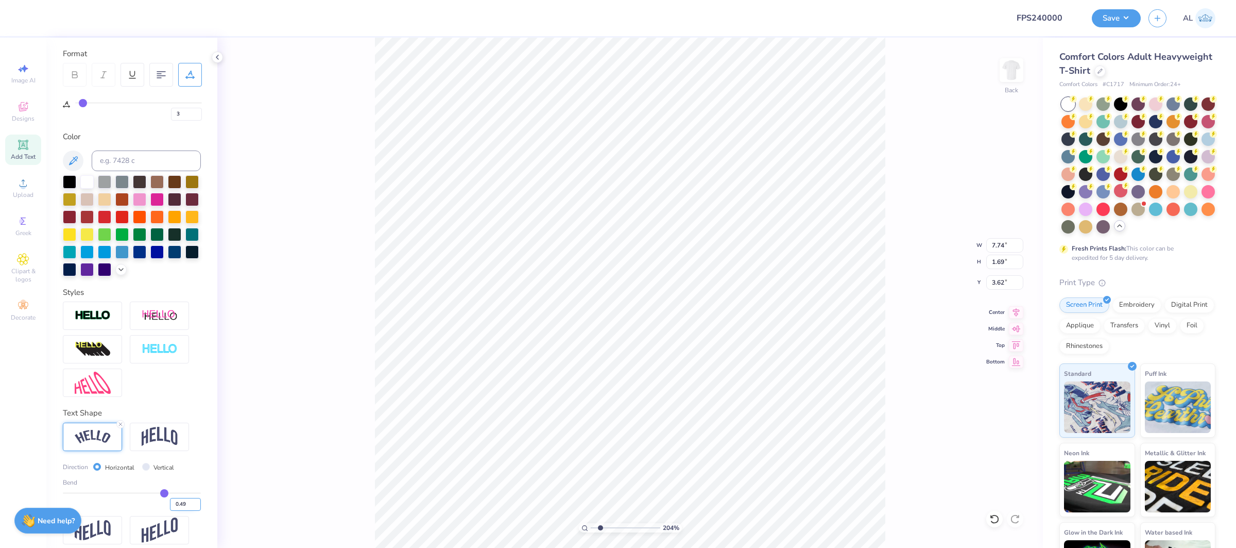
click at [197, 504] on input "0.49" at bounding box center [185, 504] width 31 height 13
click at [197, 504] on input "0.48" at bounding box center [185, 504] width 31 height 13
click at [197, 503] on input "0.49" at bounding box center [185, 504] width 31 height 13
click at [197, 503] on input "0.5" at bounding box center [185, 504] width 31 height 13
click at [197, 503] on input "0.51" at bounding box center [185, 504] width 31 height 13
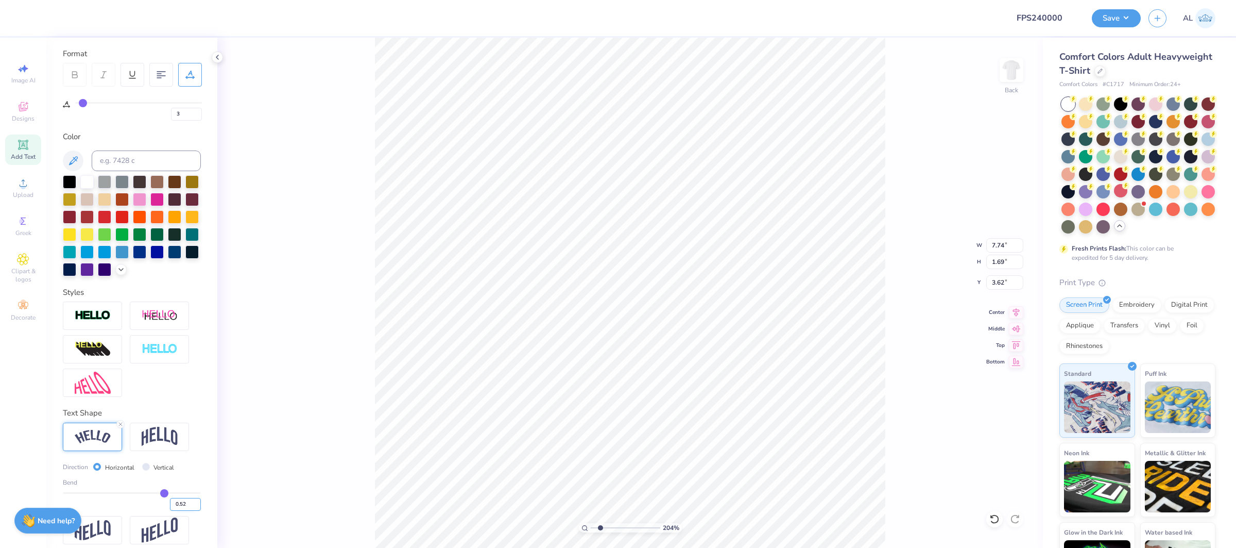
click at [197, 503] on input "0.52" at bounding box center [185, 504] width 31 height 13
click at [197, 503] on input "0.53" at bounding box center [185, 504] width 31 height 13
type input "0.54"
click at [197, 503] on input "0.54" at bounding box center [185, 504] width 31 height 13
type input "0.54"
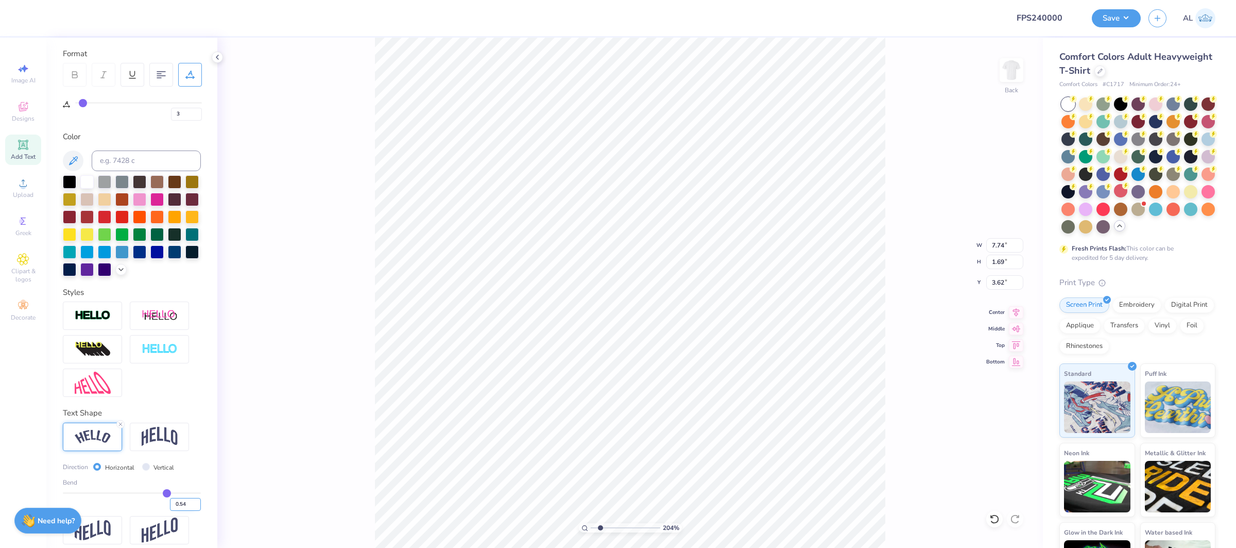
type input "7.79"
type input "1.85"
type input "3.54"
type input "3.01740007276113"
type input "0.55"
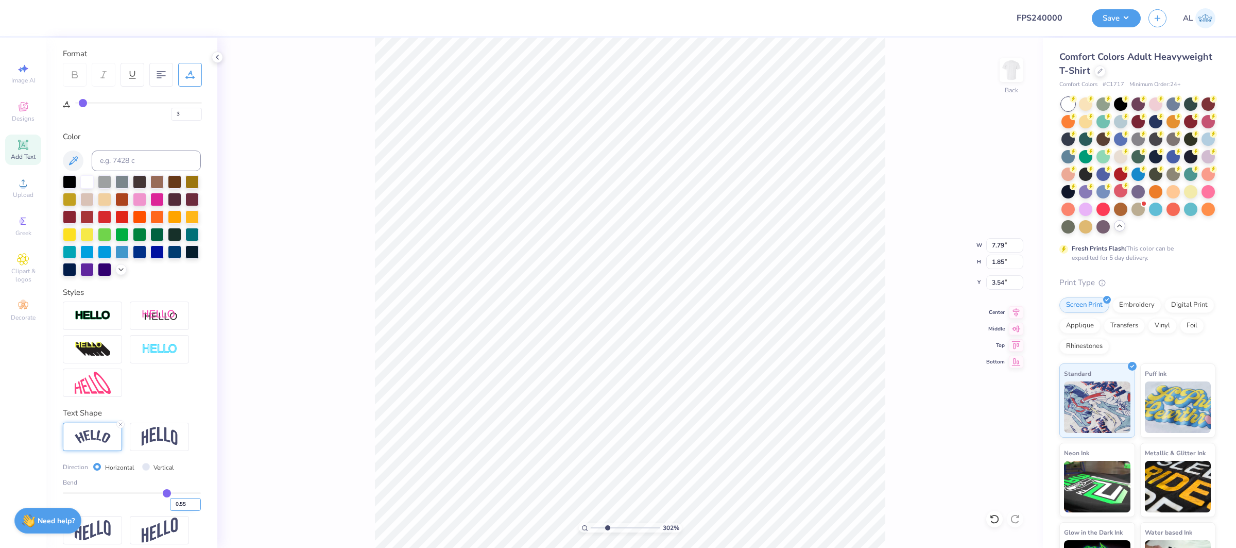
click at [198, 501] on input "0.55" at bounding box center [185, 504] width 31 height 13
type input "0.55"
type input "3.01740007276113"
type input "7.80"
type input "1.89"
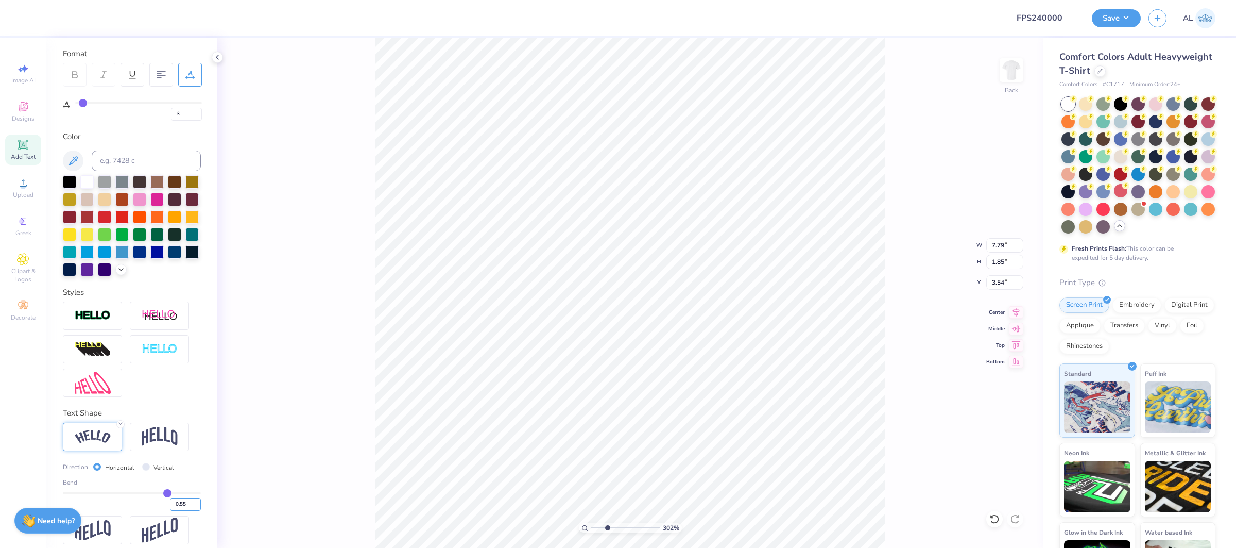
type input "3.52"
type input "3.01740007276113"
type input "3.55"
type input "0.54"
click at [194, 507] on input "0.54" at bounding box center [185, 504] width 31 height 13
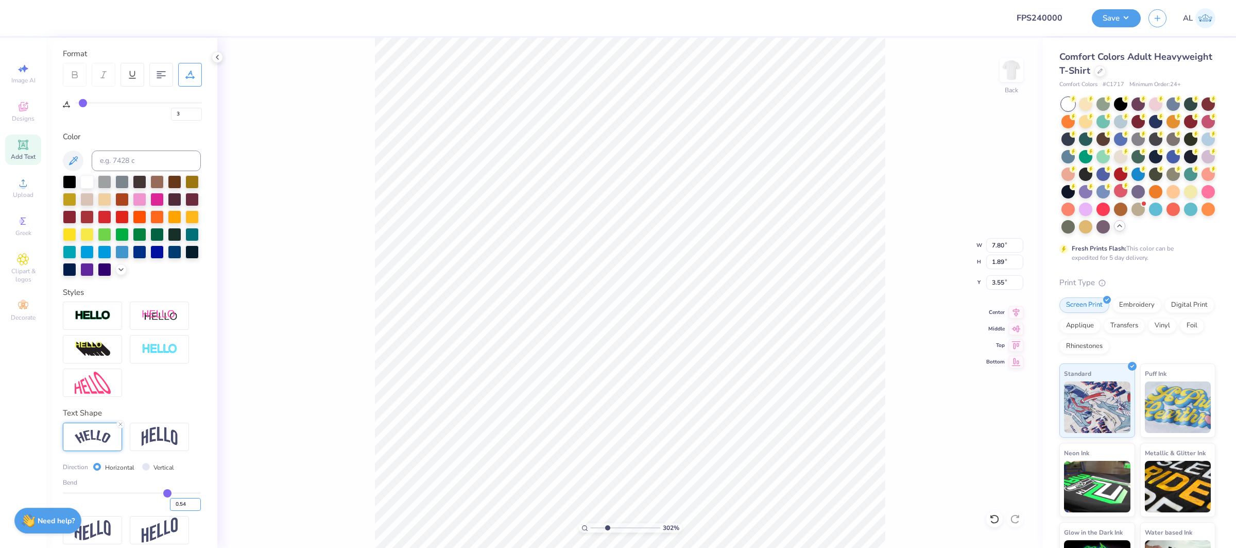
type input "0.54"
type input "3.01740007276113"
type input "7.79"
type input "1.85"
type input "3.57"
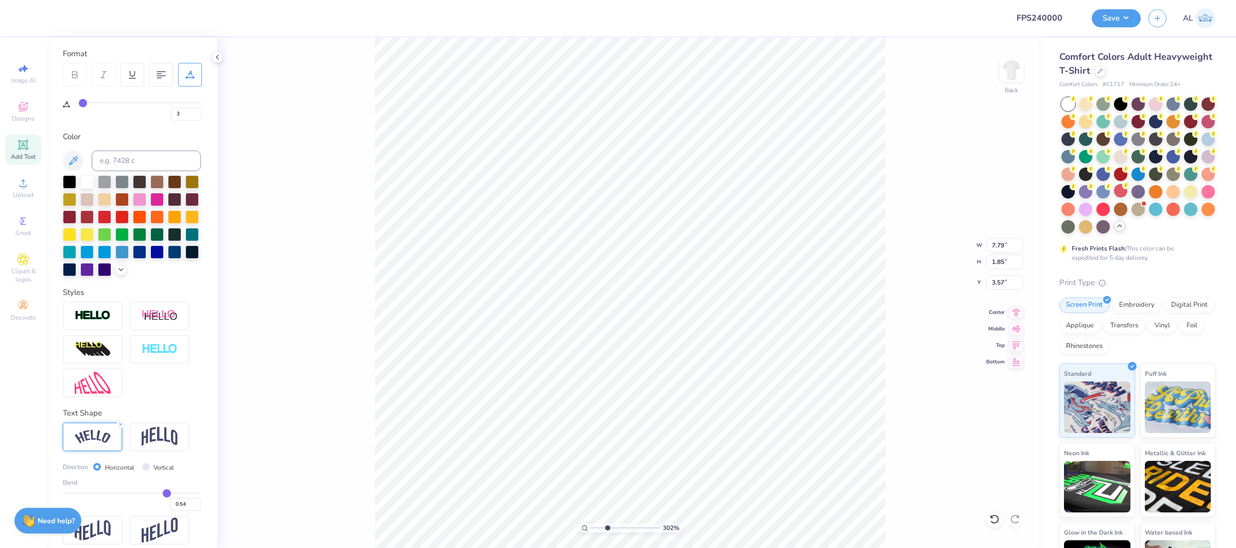
type input "2.5359254188404"
type input "3.58"
type input "2.5359254188404"
type input "11.00"
type input "10.53"
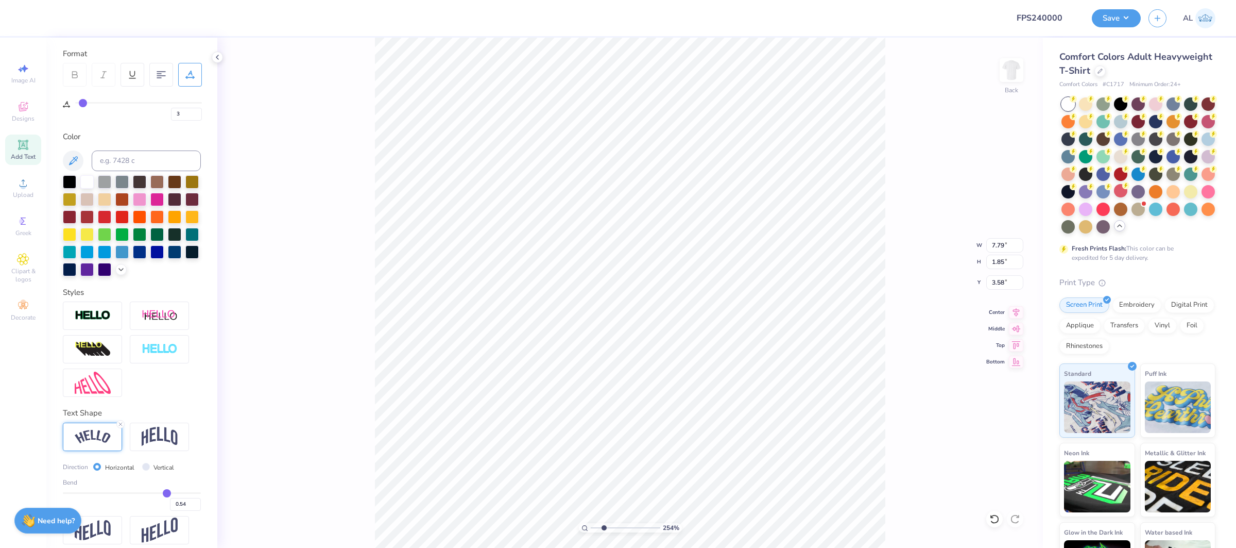
type input "2.00"
type input "2.5359254188404"
type input "1.39"
type input "0.63"
type input "10.41"
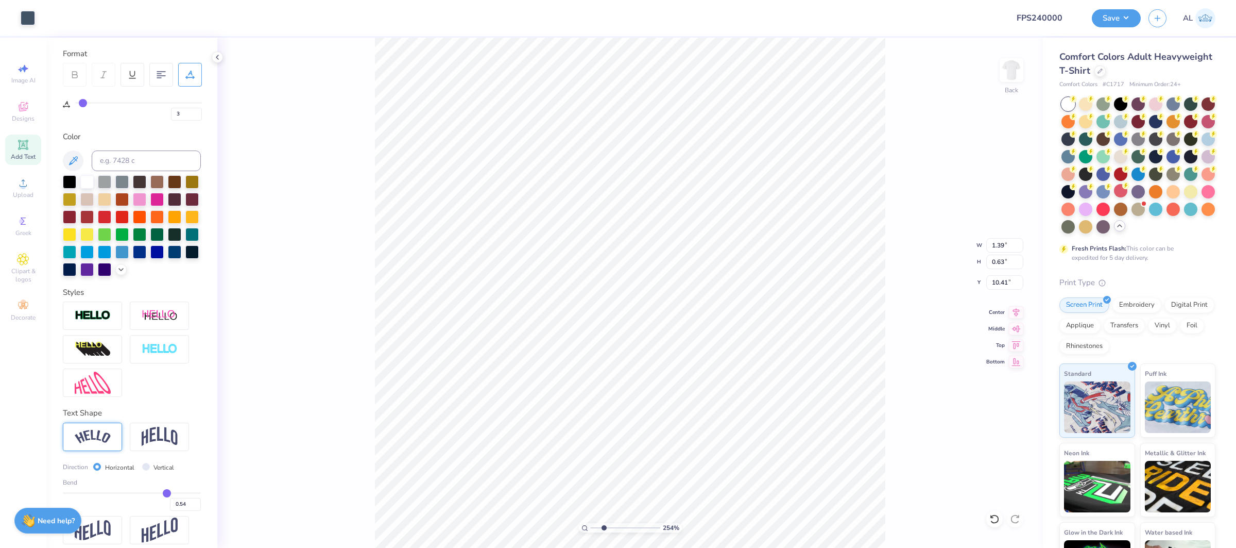
type input "0"
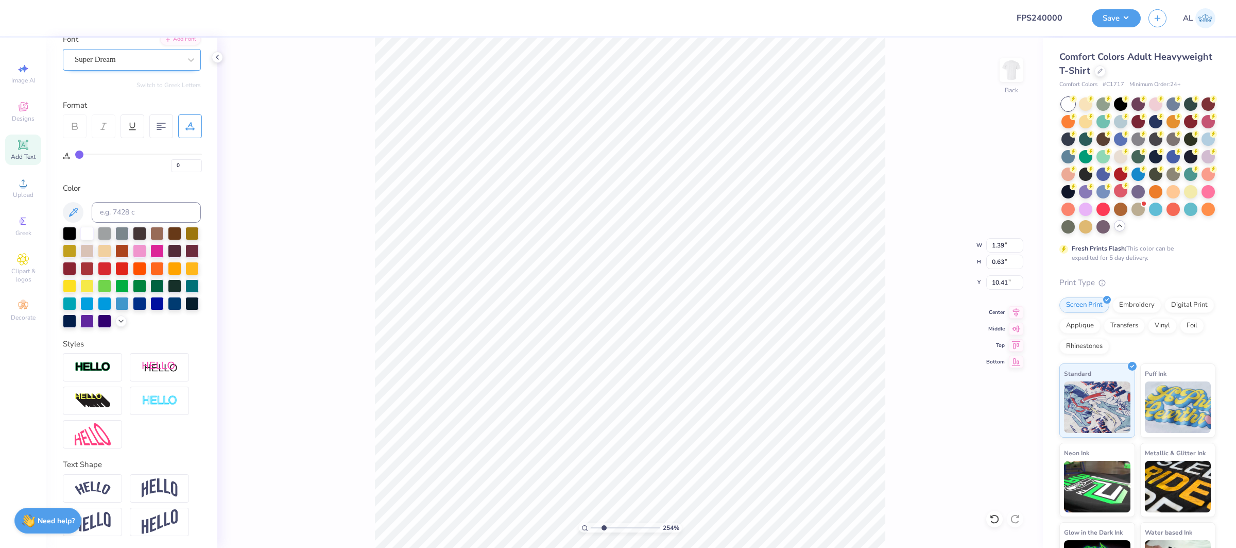
click at [145, 62] on div "Super Dream" at bounding box center [128, 60] width 108 height 16
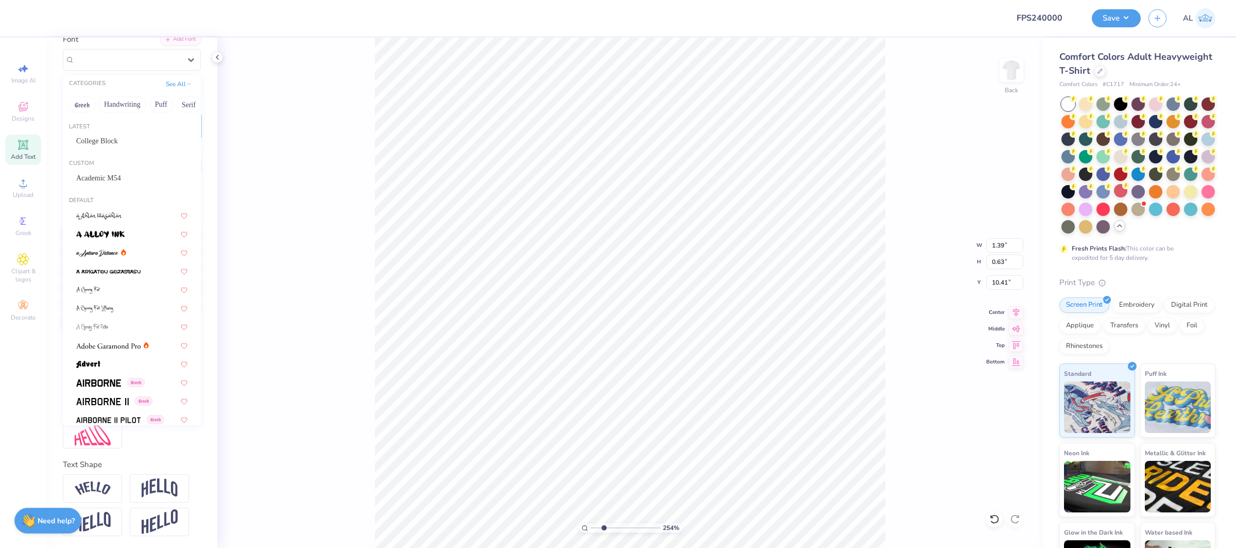
scroll to position [84, 0]
click at [128, 190] on div "Custom Academic M54" at bounding box center [132, 174] width 138 height 37
click at [132, 177] on div "Academic M54" at bounding box center [131, 179] width 111 height 11
type input "2.5359254188404"
type input "1.24"
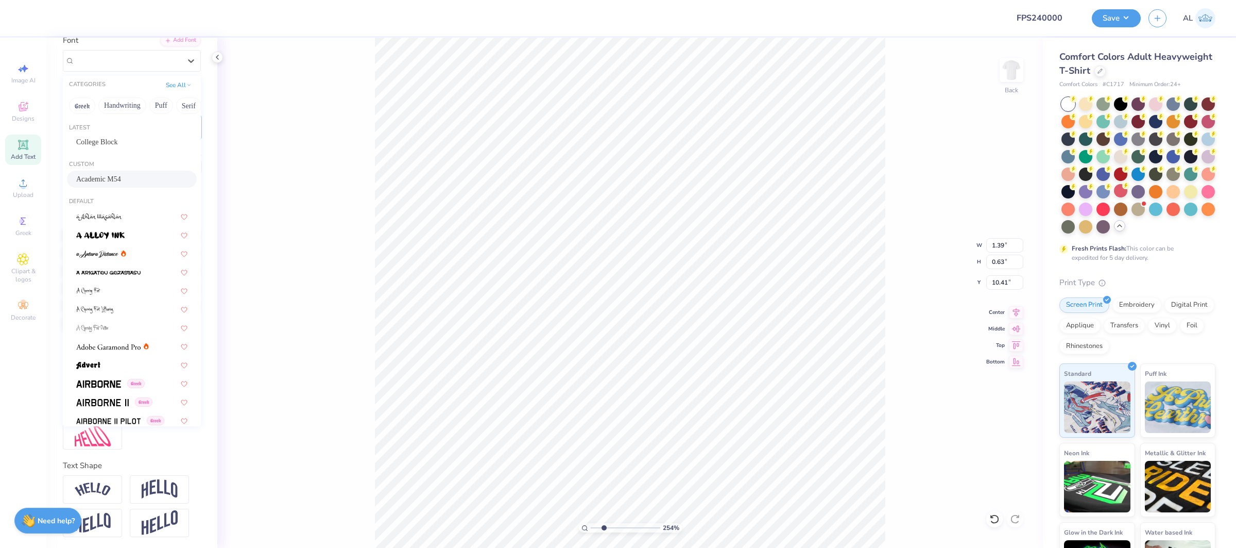
type input "0.67"
type input "10.45"
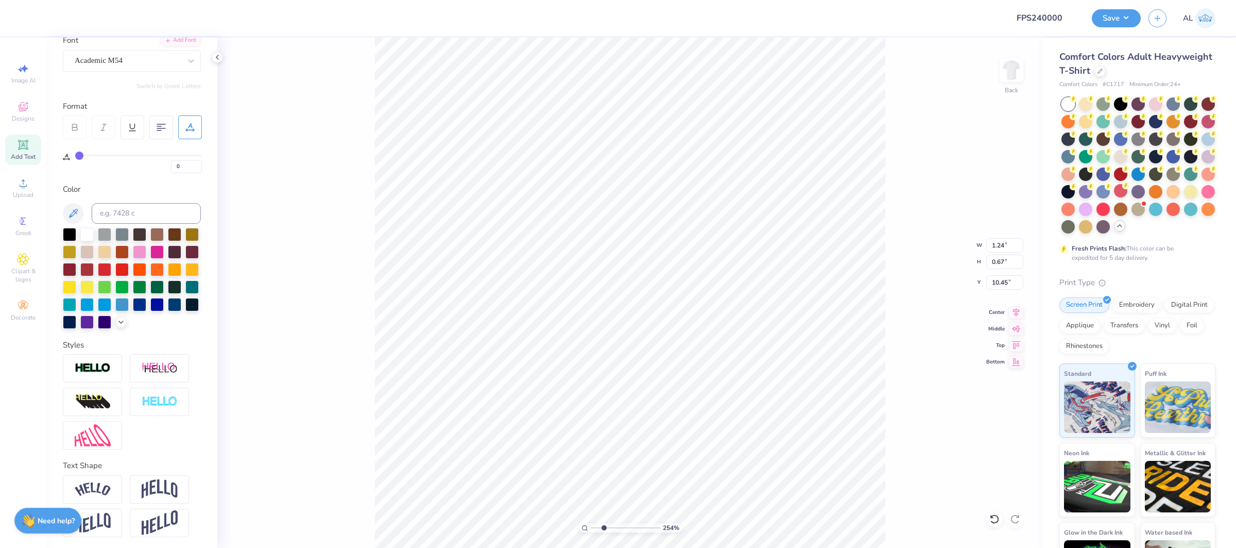
type input "2.5359254188404"
type input "6.09"
type input "2.5359254188404"
type input "1.27"
type input "0.21"
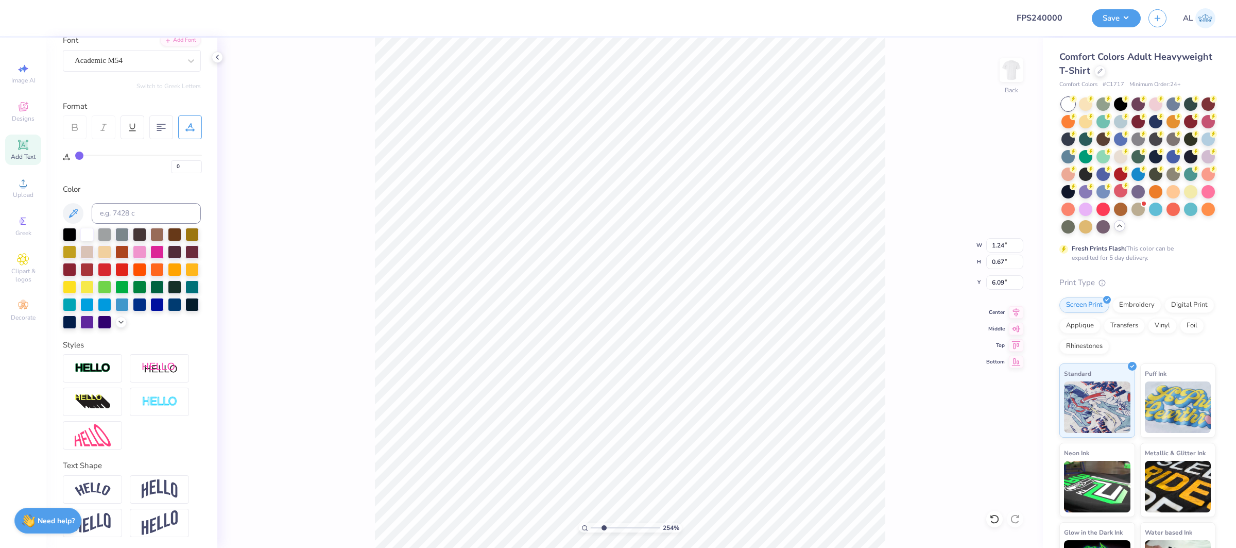
type input "11.29"
type input "3"
type input "2.53909889557918"
type input "7.26"
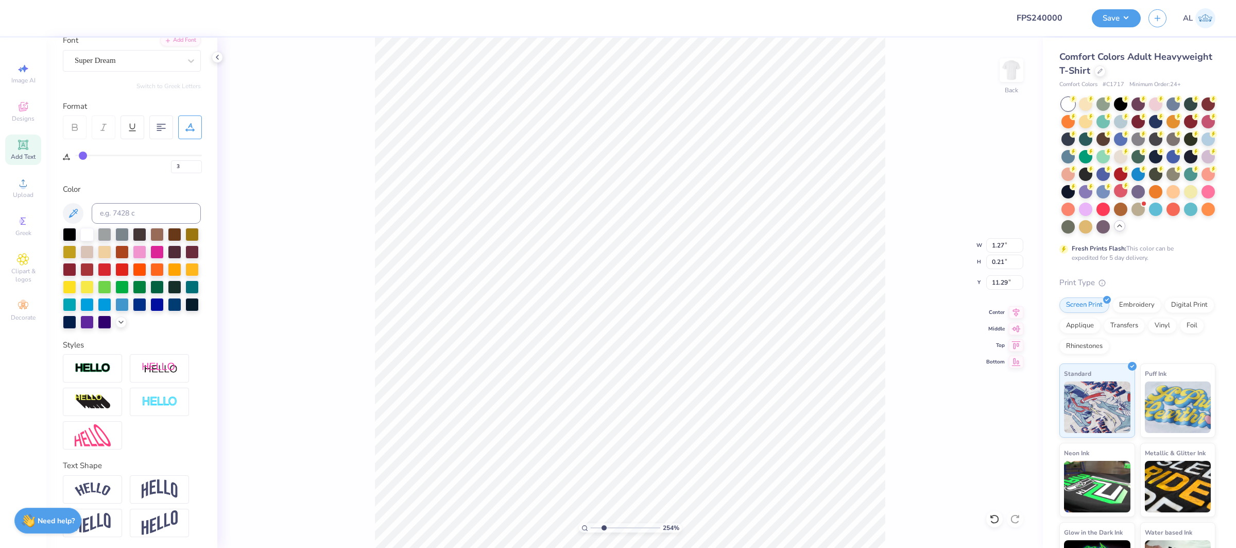
type input "3"
type input "3.2241801589473"
type input "3"
type input "7.68955839121578"
type input "3"
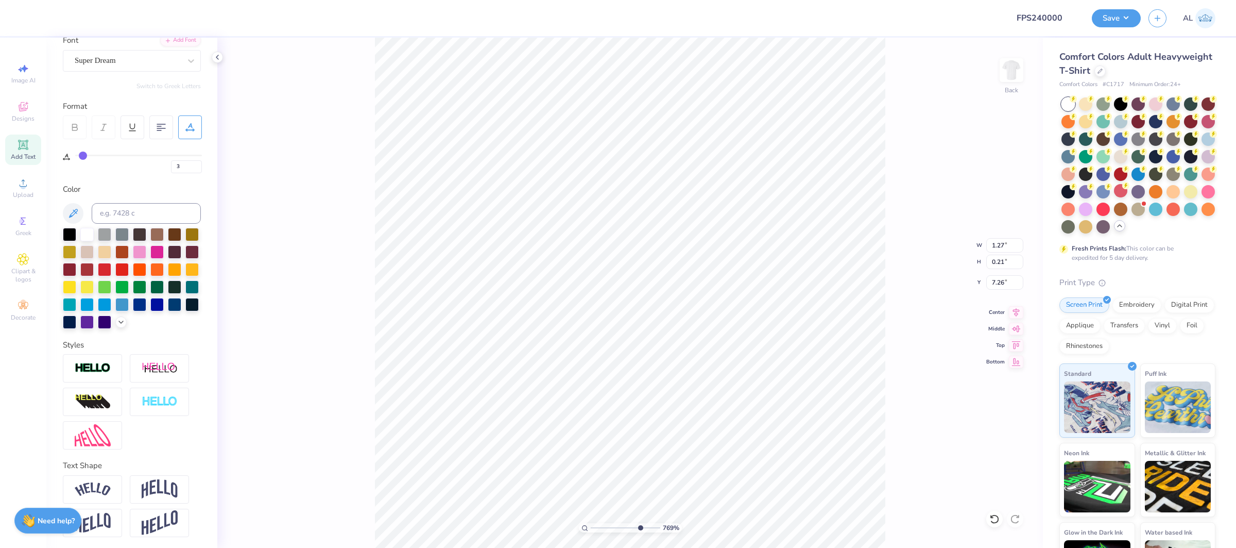
type input "7.68955839121578"
type input "1.39"
type input "6.09"
type input "3"
type input "7.68955839121578"
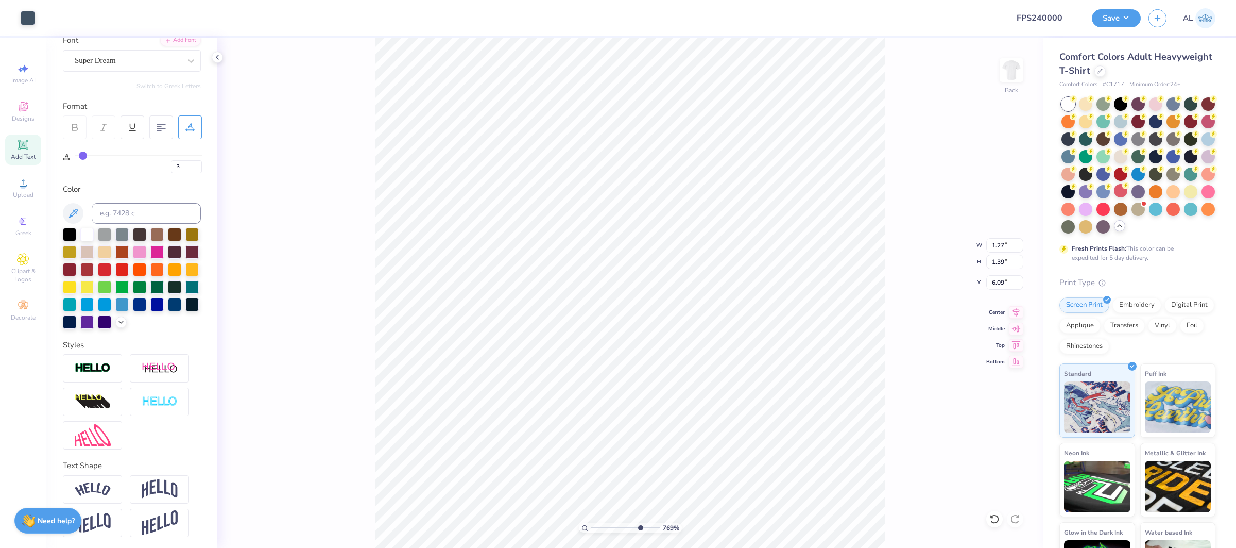
type input "1.24"
type input "0.67"
type input "0"
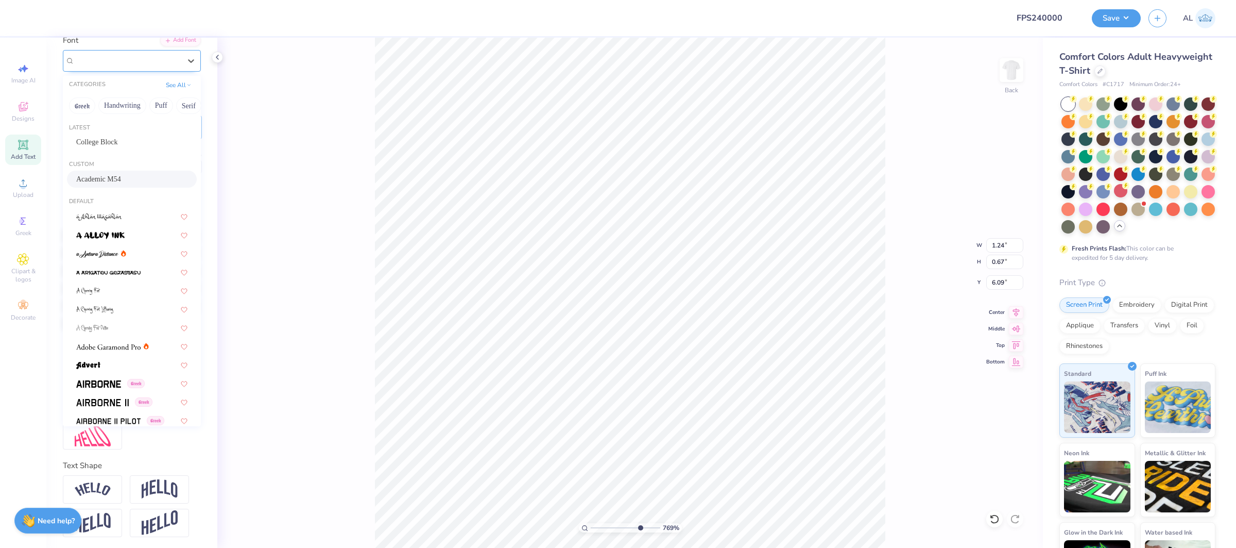
click at [141, 70] on div "Academic M54" at bounding box center [132, 61] width 138 height 22
click at [126, 147] on div "College Block" at bounding box center [131, 142] width 111 height 11
type input "7.68955839121578"
type input "1.22"
type input "0.69"
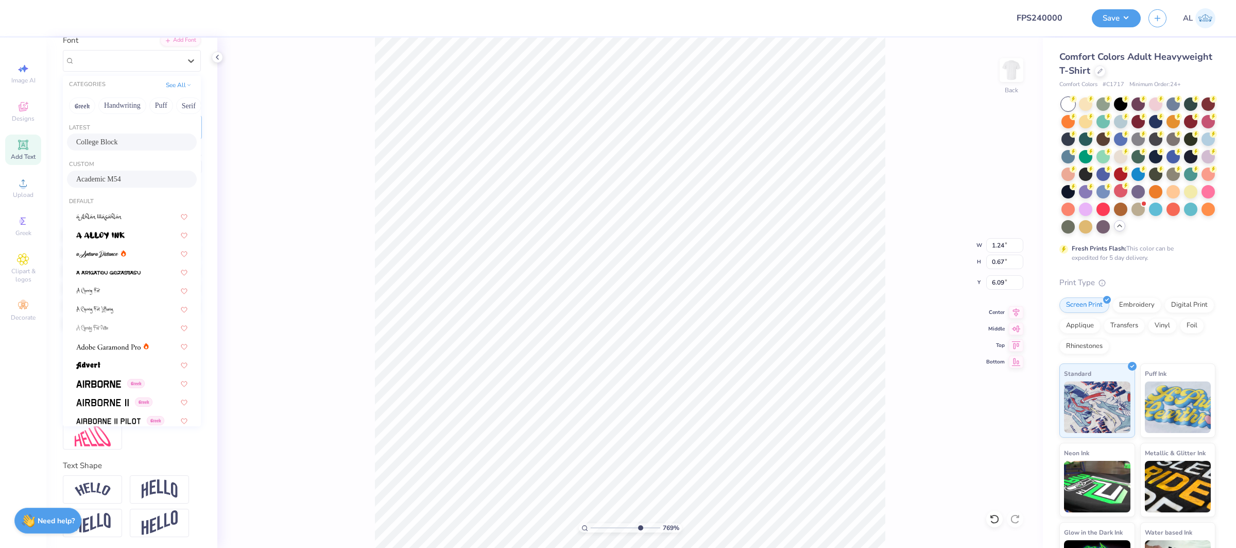
type input "6.08"
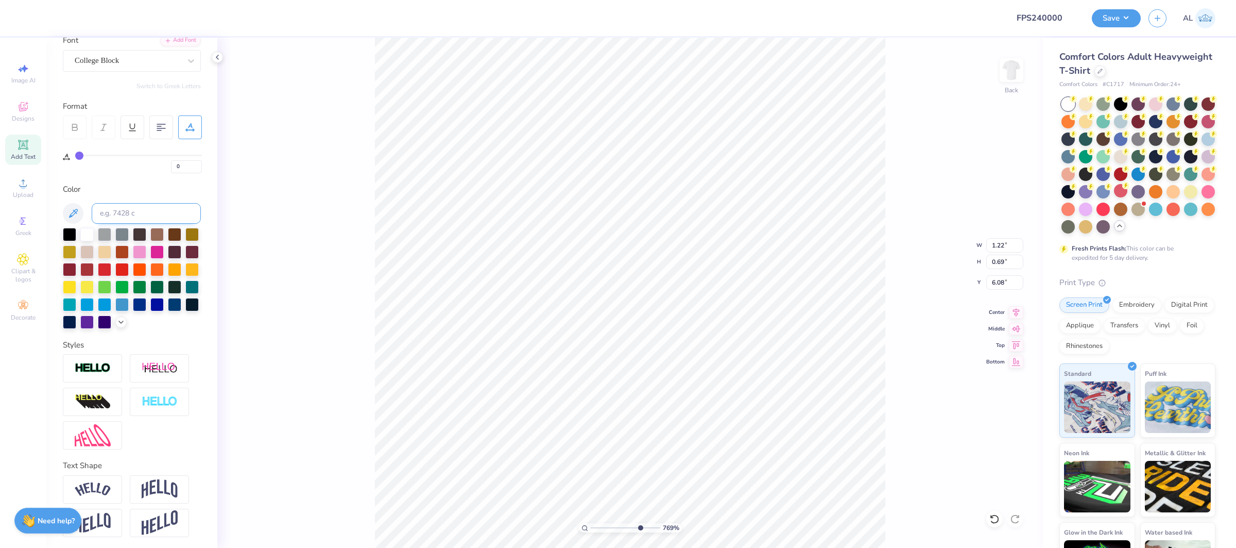
type input "7.68955839121578"
drag, startPoint x: 179, startPoint y: 166, endPoint x: 157, endPoint y: 168, distance: 21.8
click at [157, 168] on div "0" at bounding box center [138, 164] width 127 height 19
type input "3"
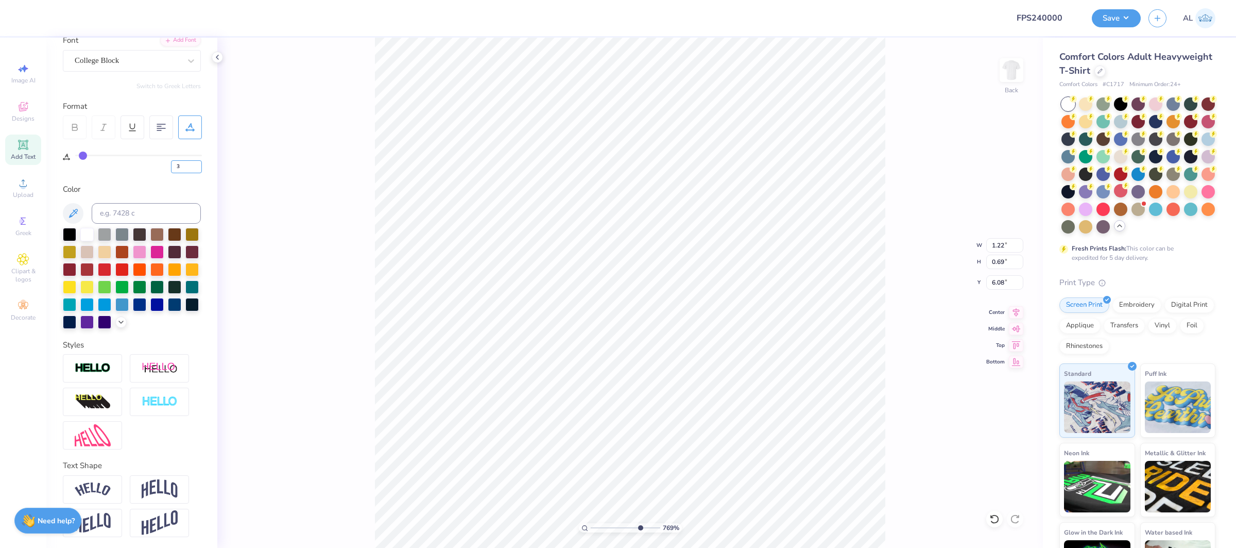
type input "7.68955839121578"
type input "1.27"
type input "7.68955839121578"
type input "6.07"
type input "7.68955839121578"
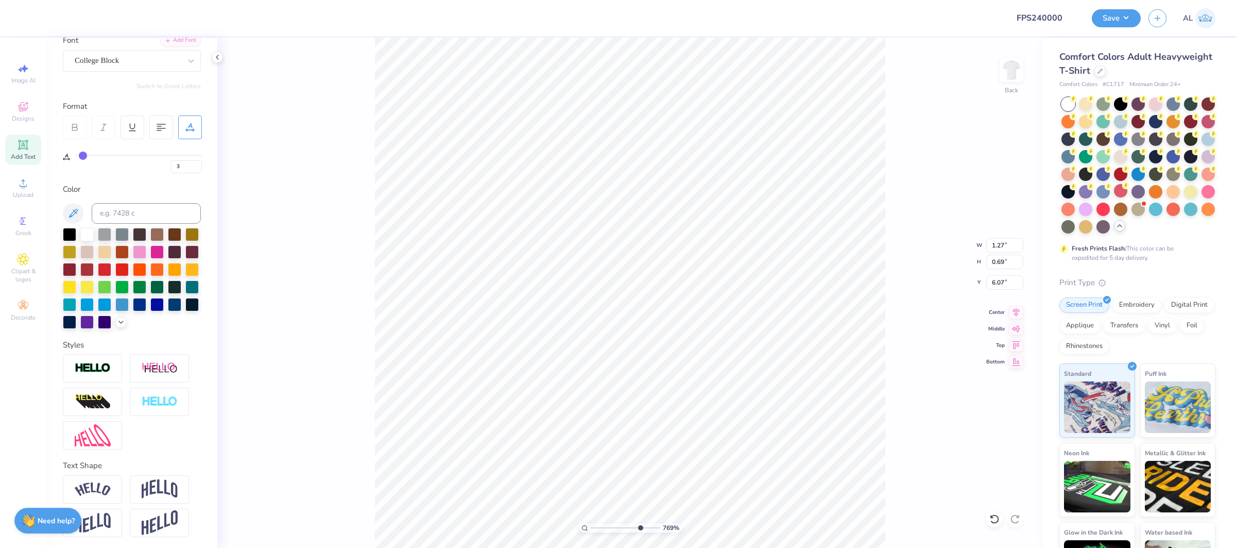
type input "0.21"
type input "7.26"
type input "3"
type input "7.68955839121578"
type input "3"
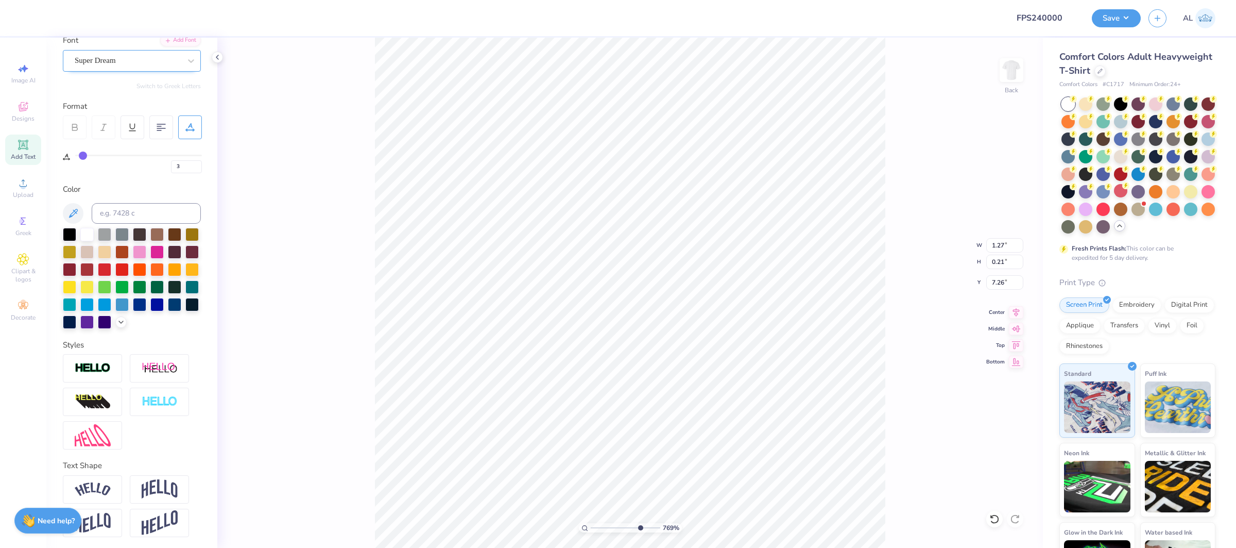
click at [137, 66] on div at bounding box center [128, 61] width 106 height 14
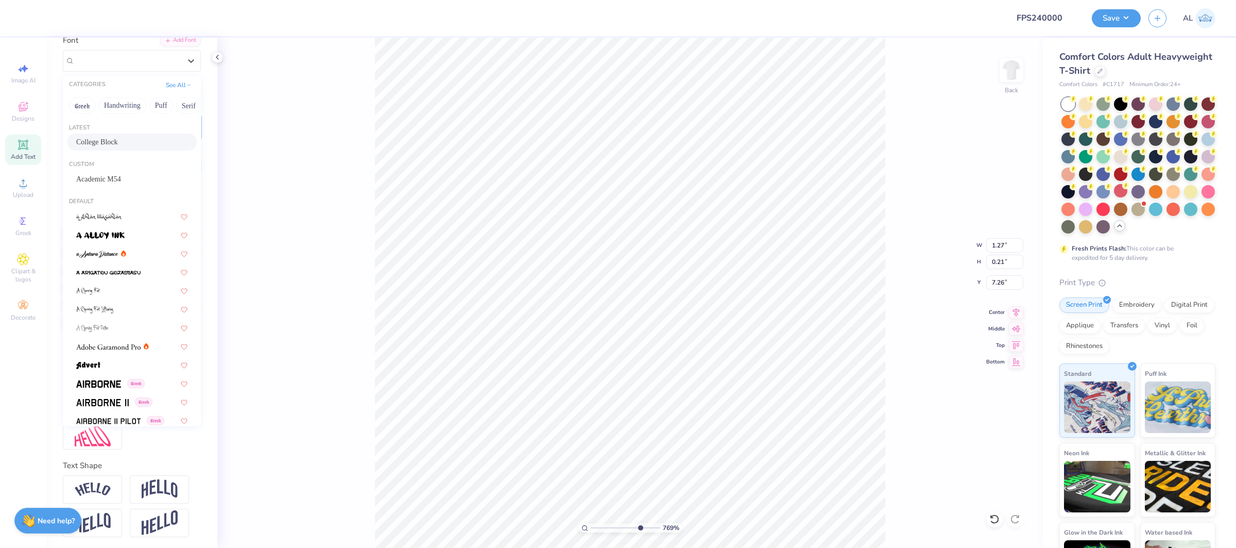
click at [138, 144] on div "College Block" at bounding box center [131, 142] width 111 height 11
type input "7.68955839121578"
type input "1.21"
type input "0.19"
type input "7.28"
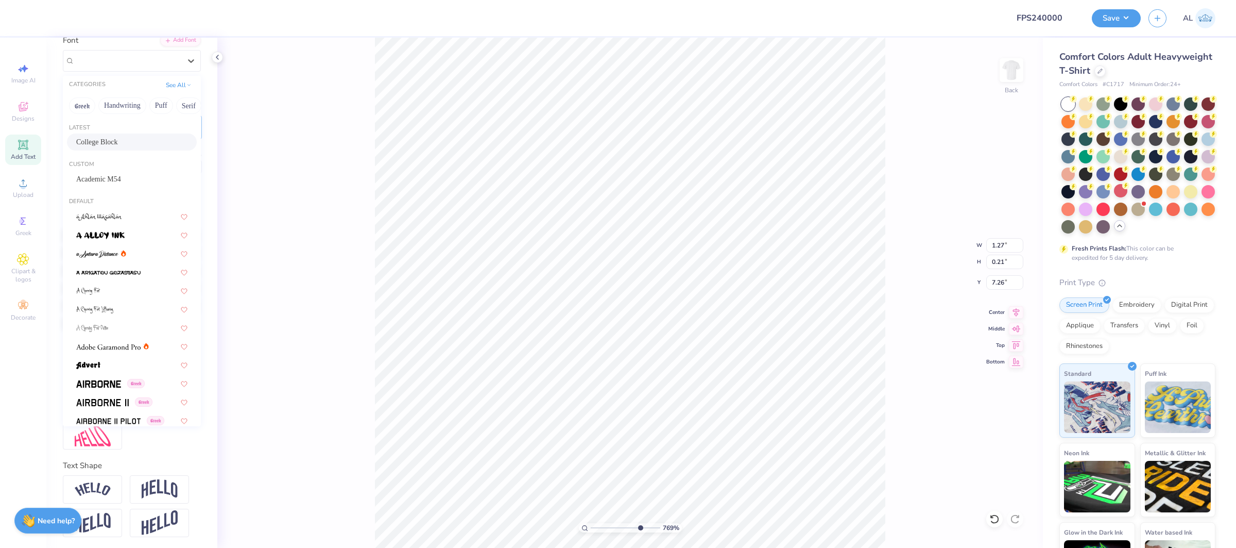
type input "3"
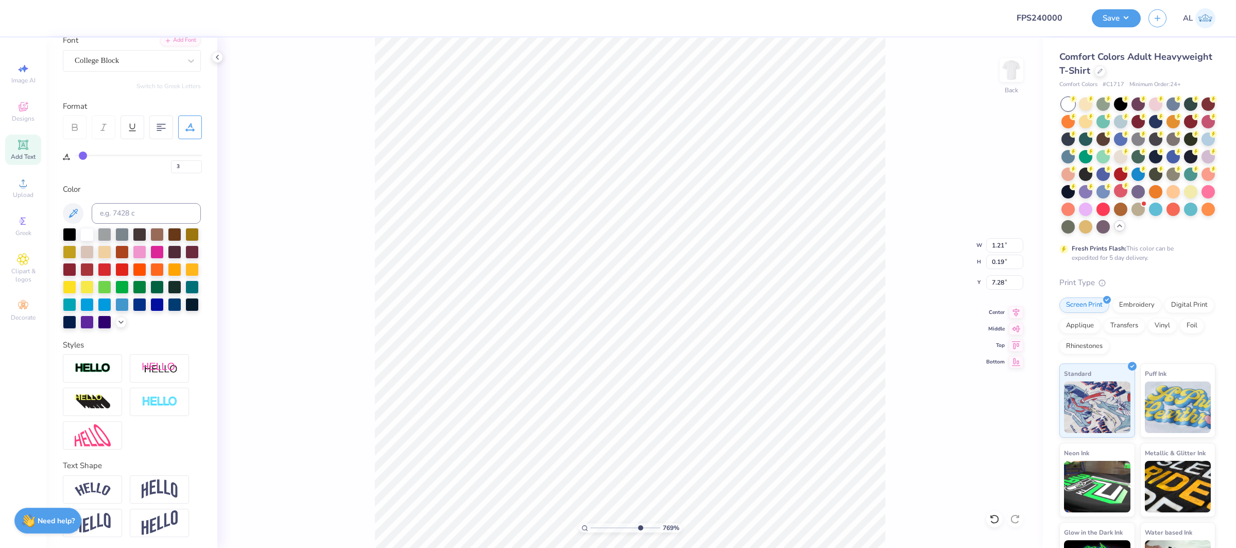
type input "7.68955839121578"
type input "3"
type input "7.68955839121578"
type input "7.01"
type input "3"
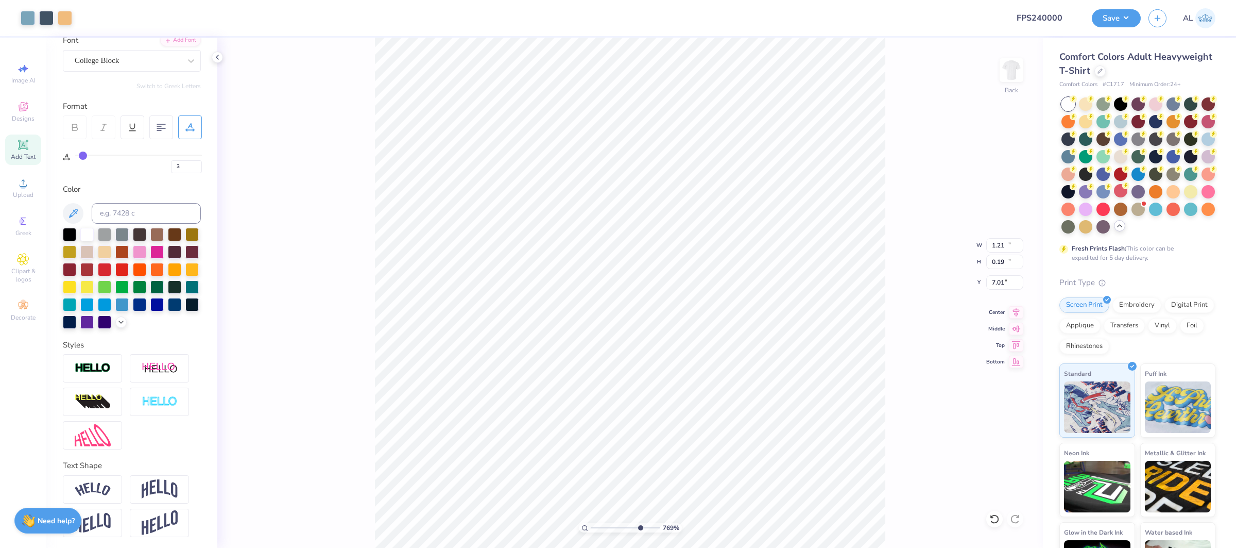
type input "7.68955839121578"
type input "11.00"
type input "10.53"
type input "2.00"
type input "3"
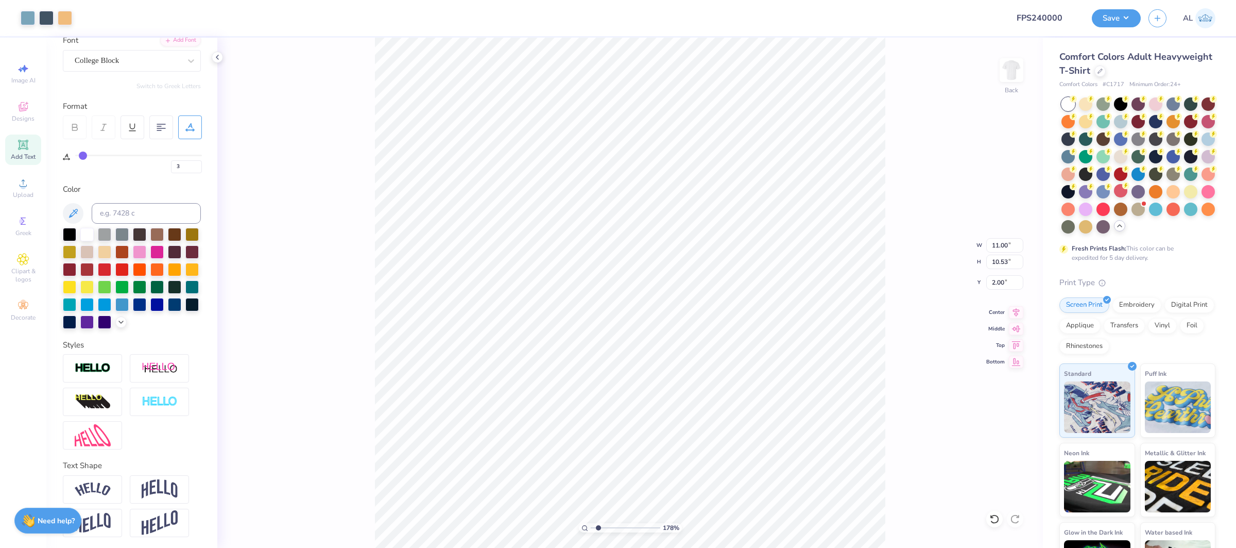
drag, startPoint x: 613, startPoint y: 528, endPoint x: 599, endPoint y: 532, distance: 14.5
type input "1.78"
click at [599, 532] on input "range" at bounding box center [626, 527] width 70 height 9
type input "2.88"
type input "0.92"
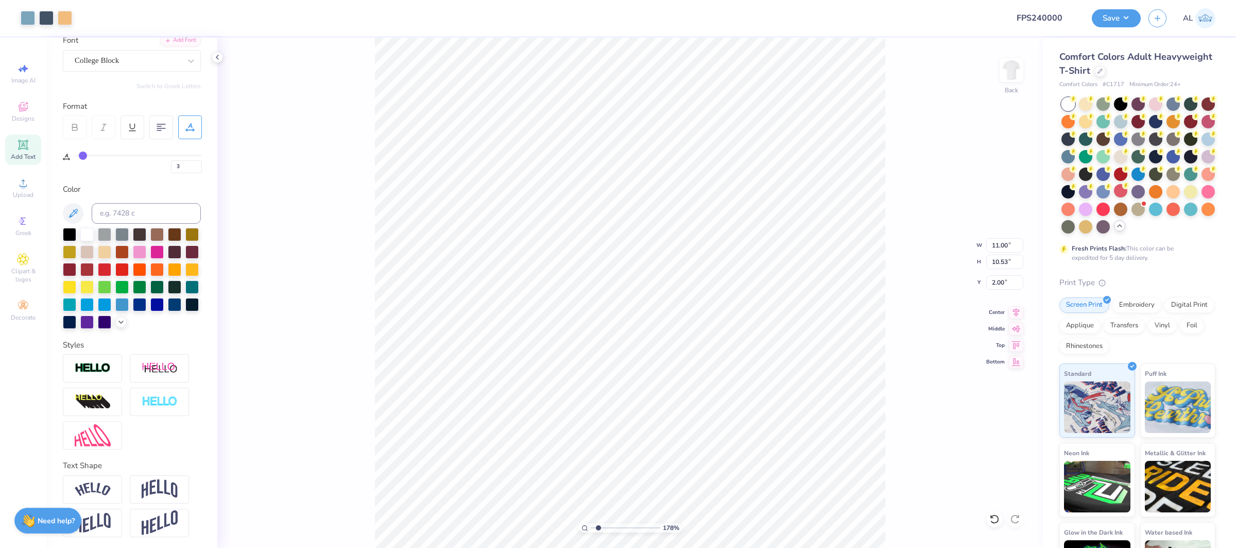
type input "15.50"
type input "10"
type input "11.00"
type input "7.74"
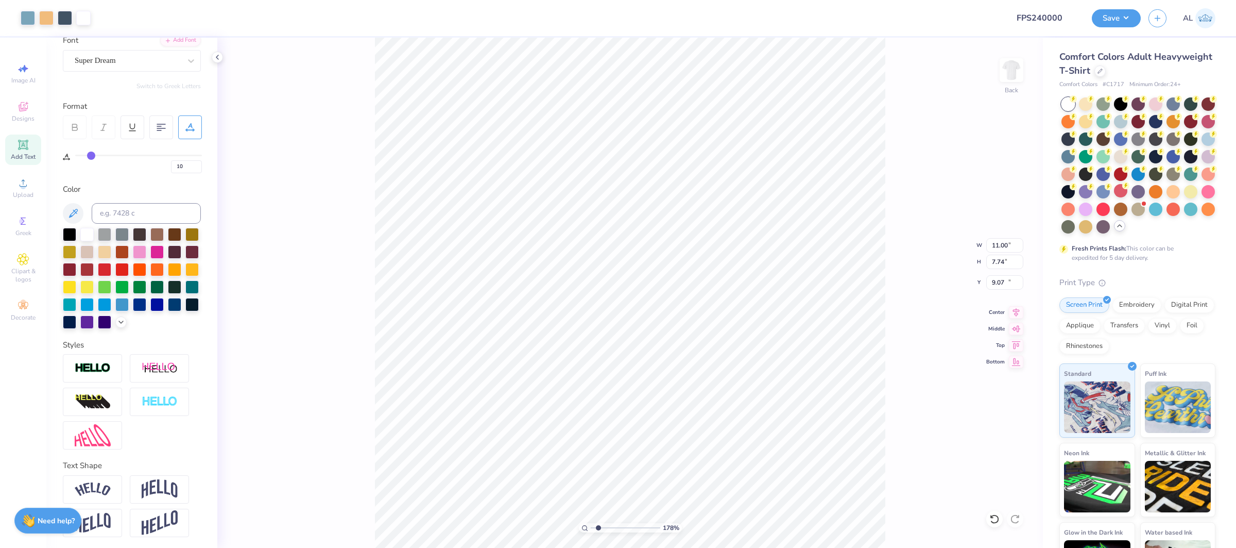
type input "13.85"
type input "2.88"
type input "0.92"
type input "8.35"
click at [125, 67] on div at bounding box center [128, 61] width 106 height 14
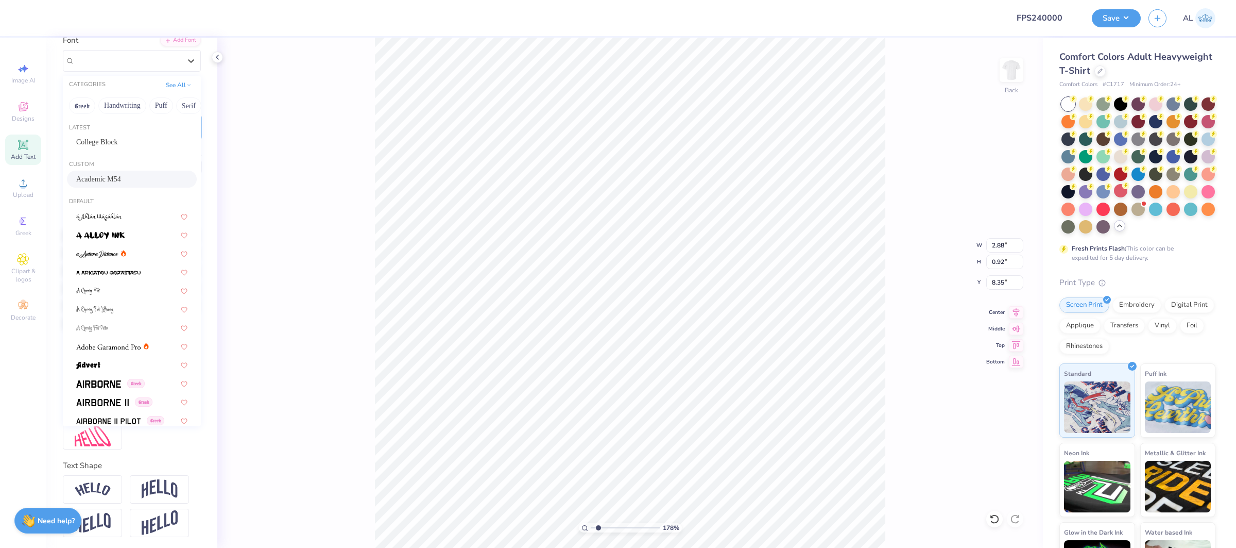
click at [120, 180] on span "Academic M54" at bounding box center [98, 179] width 45 height 11
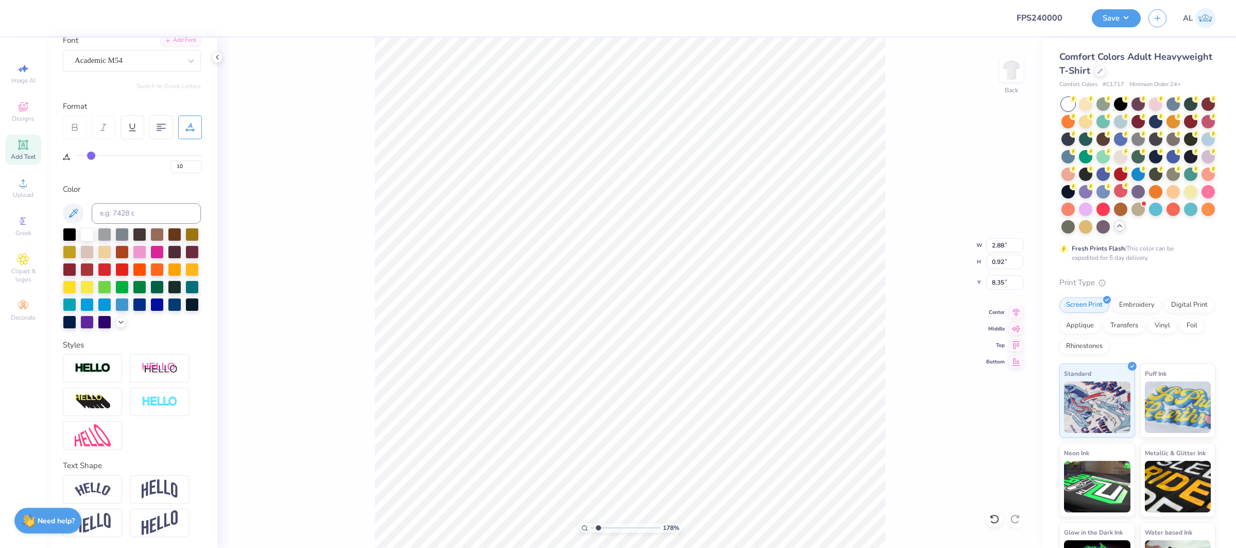
type input "2.60"
type input "0.97"
type input "11.15"
drag, startPoint x: 614, startPoint y: 530, endPoint x: 621, endPoint y: 528, distance: 7.4
click at [621, 528] on input "range" at bounding box center [626, 527] width 70 height 9
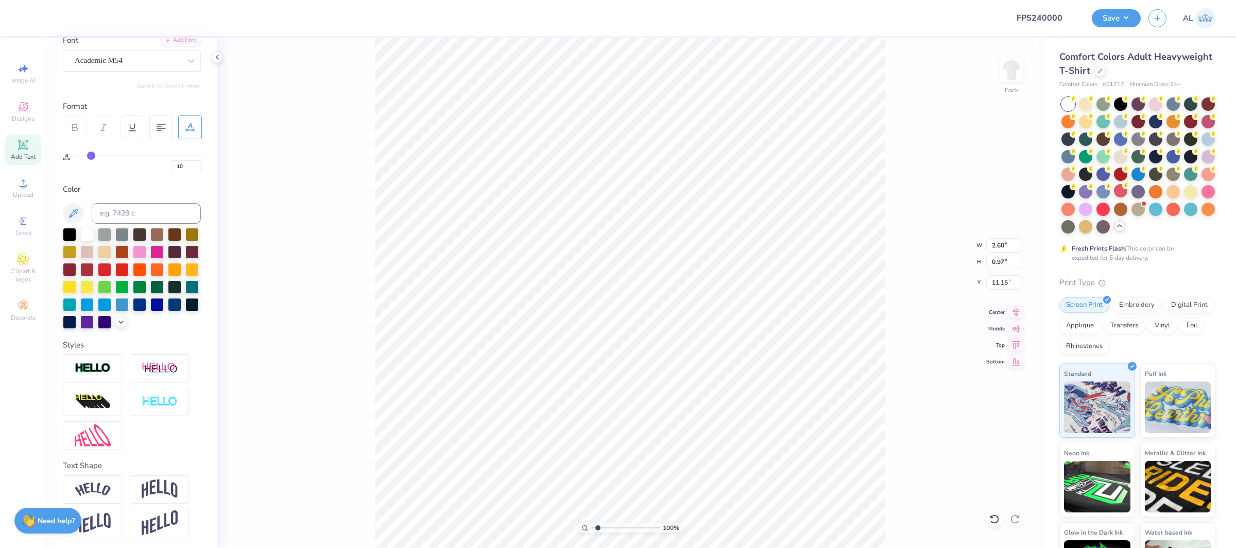
type input "1"
type input "11.16"
type input "1.8"
click at [599, 532] on div "182 %" at bounding box center [630, 293] width 511 height 511
type input "11.00"
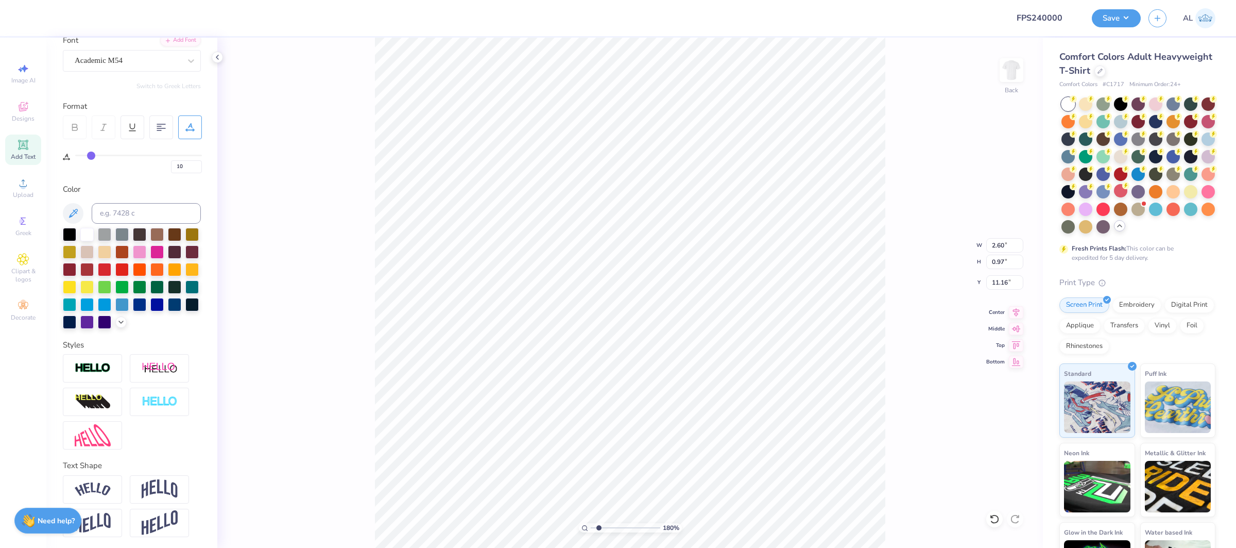
type input "7.74"
type input "4.76"
drag, startPoint x: 599, startPoint y: 528, endPoint x: 666, endPoint y: 530, distance: 67.0
type input "10"
click at [657, 530] on input "range" at bounding box center [624, 527] width 66 height 9
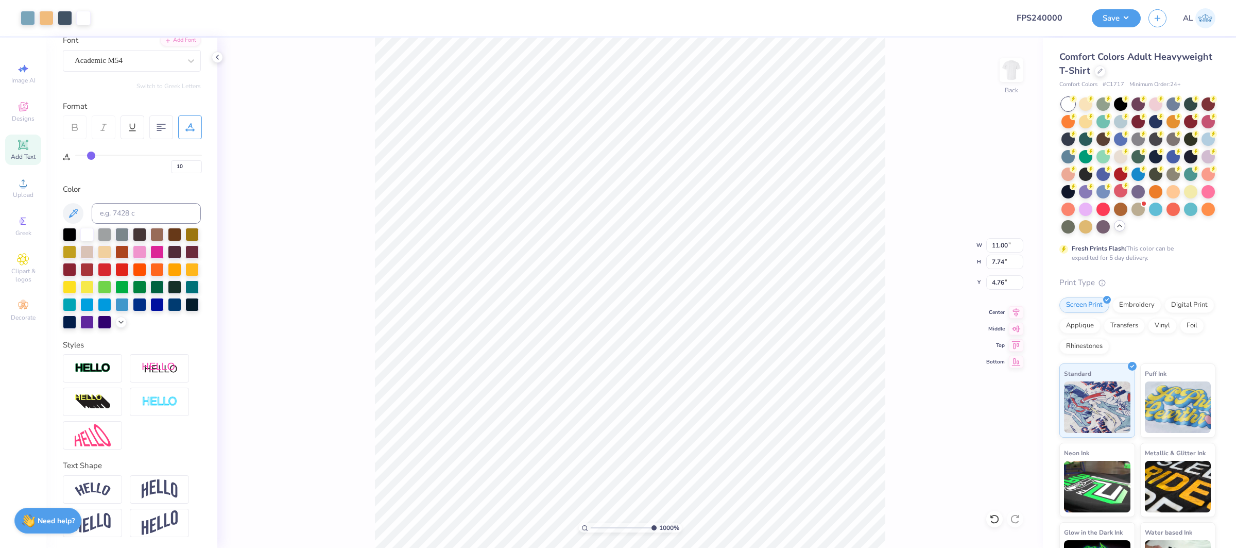
type input "4.79"
type input "1"
click at [576, 531] on div "100 %" at bounding box center [630, 293] width 511 height 511
click at [1125, 21] on button "Save" at bounding box center [1116, 17] width 49 height 18
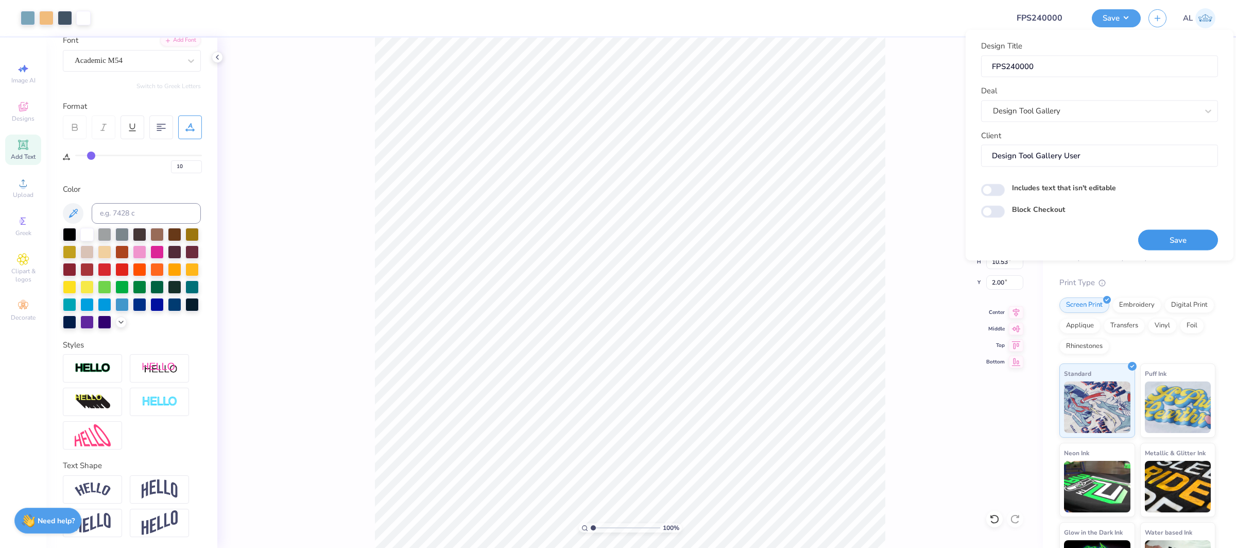
click at [1181, 240] on button "Save" at bounding box center [1179, 239] width 80 height 21
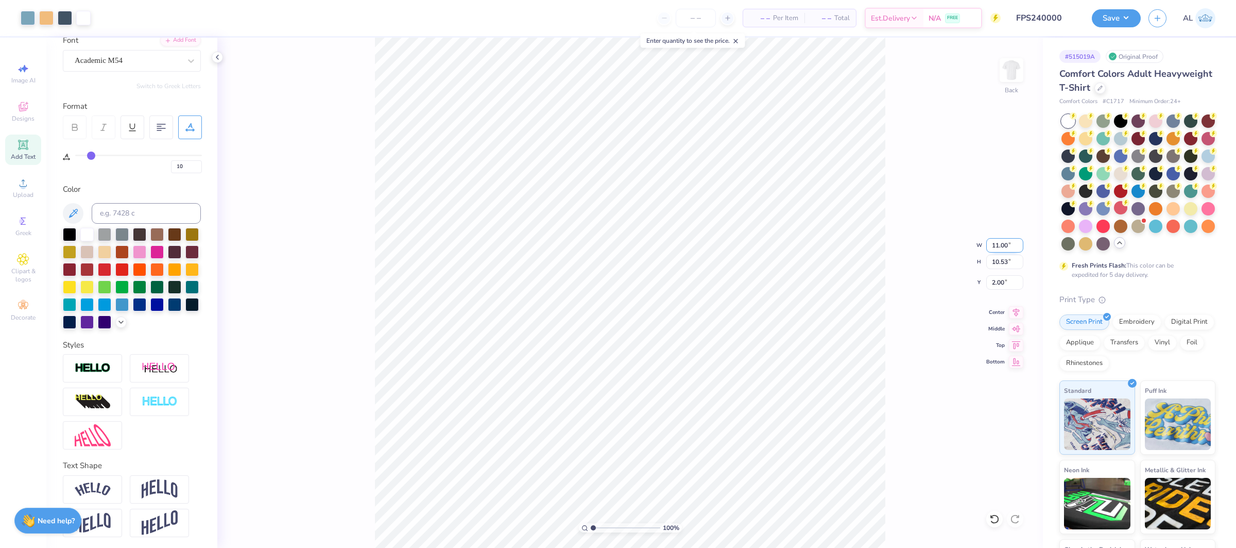
click at [1002, 246] on input "11.00" at bounding box center [1005, 245] width 37 height 14
type input "10.50"
drag, startPoint x: 1018, startPoint y: 309, endPoint x: 994, endPoint y: 289, distance: 31.1
click at [1018, 309] on icon at bounding box center [1016, 312] width 7 height 9
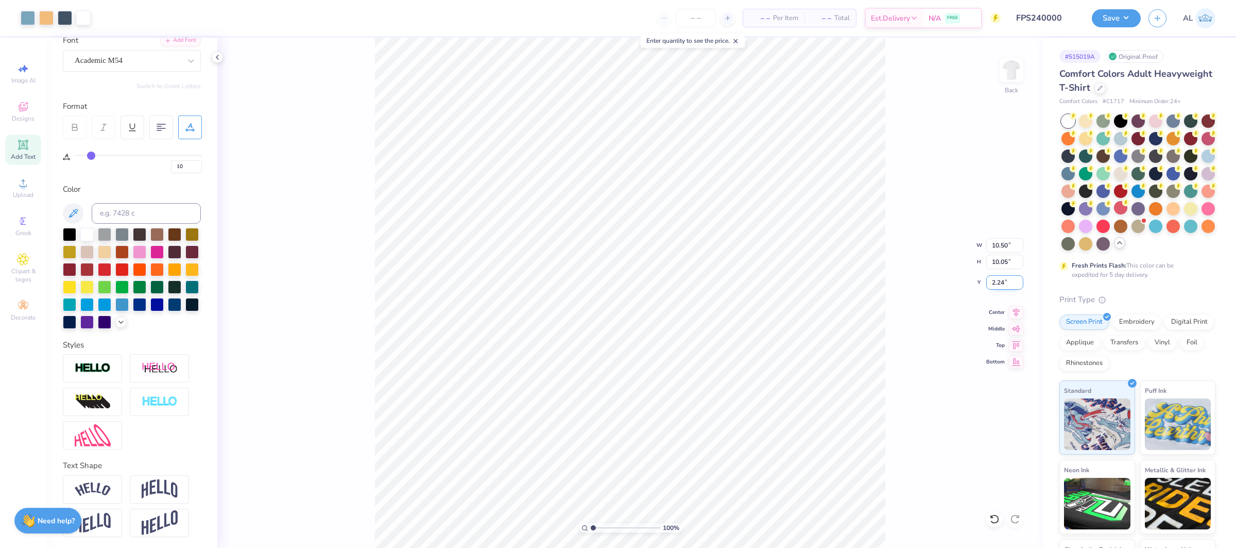
click at [996, 283] on input "2.24" at bounding box center [1005, 282] width 37 height 14
click at [897, 244] on div "100 % Back W 10.50 10.50 " H 10.05 10.05 " Y 2.00 2.00 " Center Middle Top Bott…" at bounding box center [630, 293] width 826 height 510
click at [1001, 244] on input "10.50" at bounding box center [1005, 245] width 37 height 14
drag, startPoint x: 1001, startPoint y: 244, endPoint x: 1013, endPoint y: 244, distance: 11.3
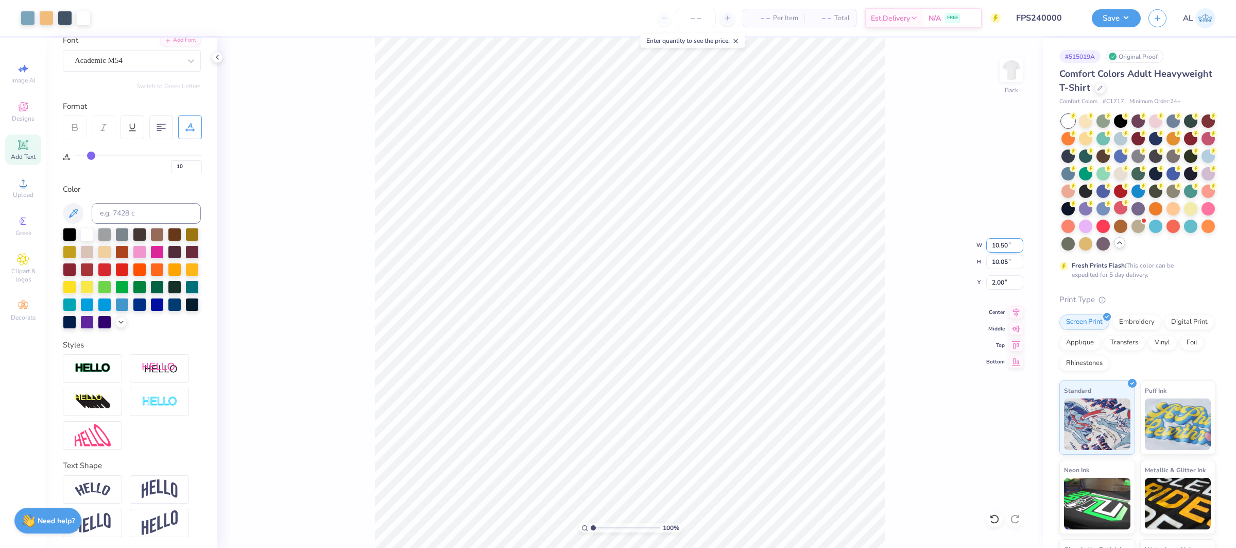
click at [1001, 244] on input "10.50" at bounding box center [1005, 245] width 37 height 14
click at [1000, 281] on input "2.24" at bounding box center [1005, 282] width 37 height 14
click at [1015, 313] on icon at bounding box center [1016, 310] width 7 height 9
click at [1113, 15] on button "Save" at bounding box center [1116, 17] width 49 height 18
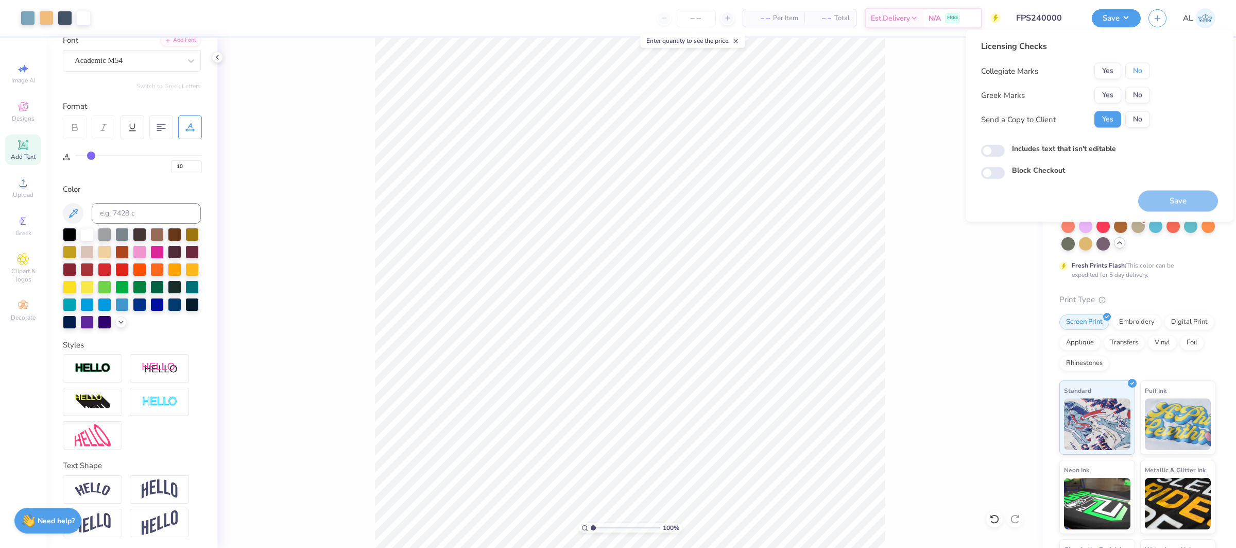
drag, startPoint x: 1134, startPoint y: 75, endPoint x: 1120, endPoint y: 85, distance: 17.0
click at [1134, 75] on button "No" at bounding box center [1138, 71] width 25 height 16
click at [1108, 95] on button "Yes" at bounding box center [1108, 95] width 27 height 16
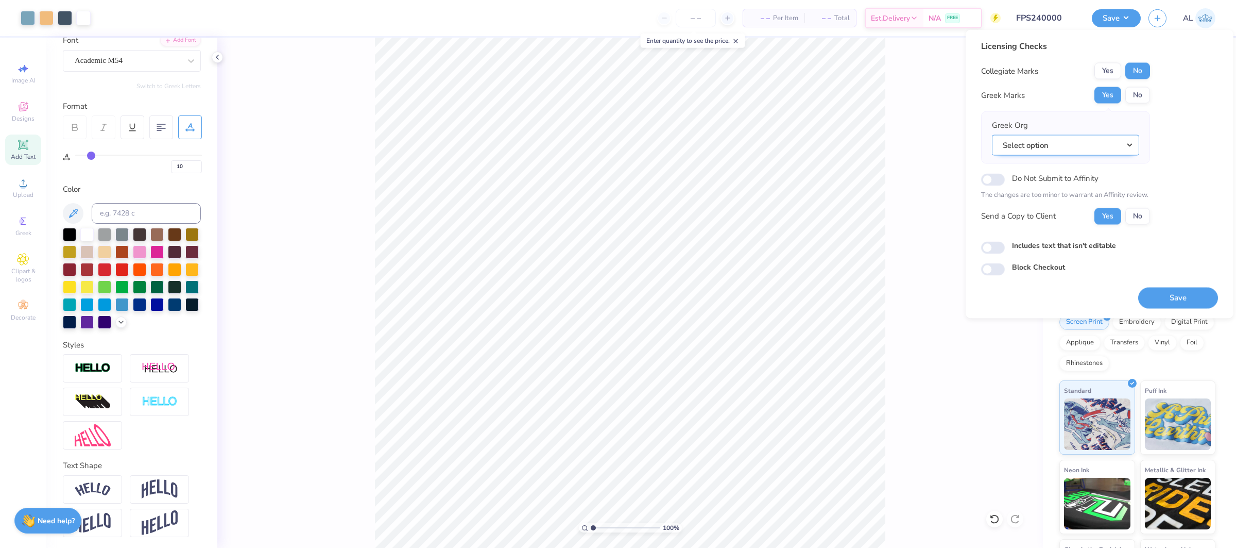
click at [1093, 147] on button "Select option" at bounding box center [1065, 144] width 147 height 21
click at [1070, 253] on link "Zeta Tau Alpha" at bounding box center [1065, 255] width 139 height 17
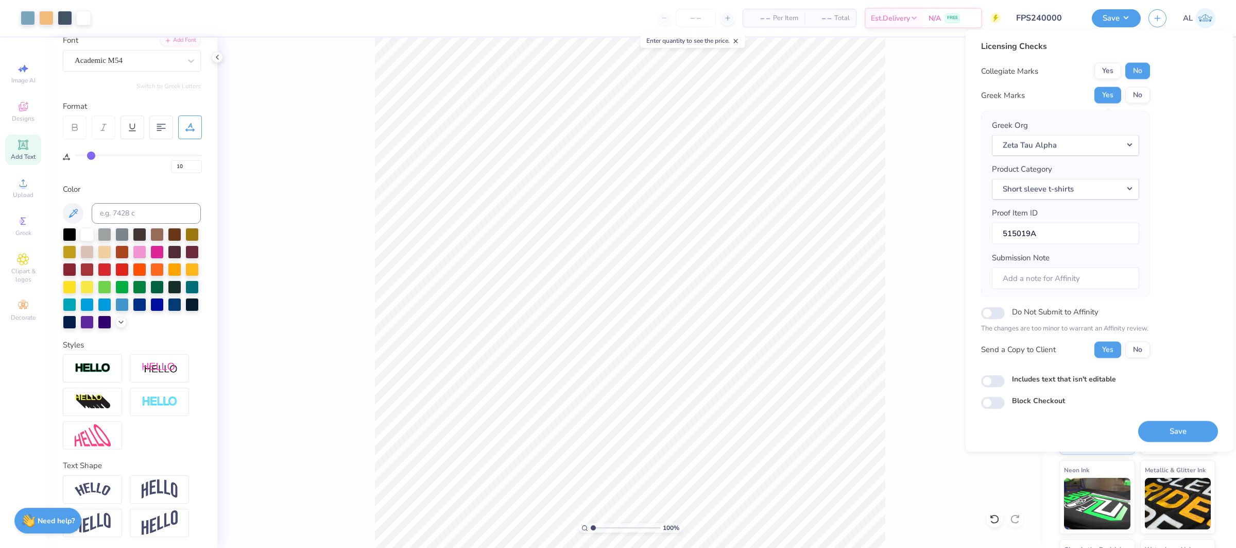
click at [1177, 432] on button "Save" at bounding box center [1179, 430] width 80 height 21
